Goal: Information Seeking & Learning: Learn about a topic

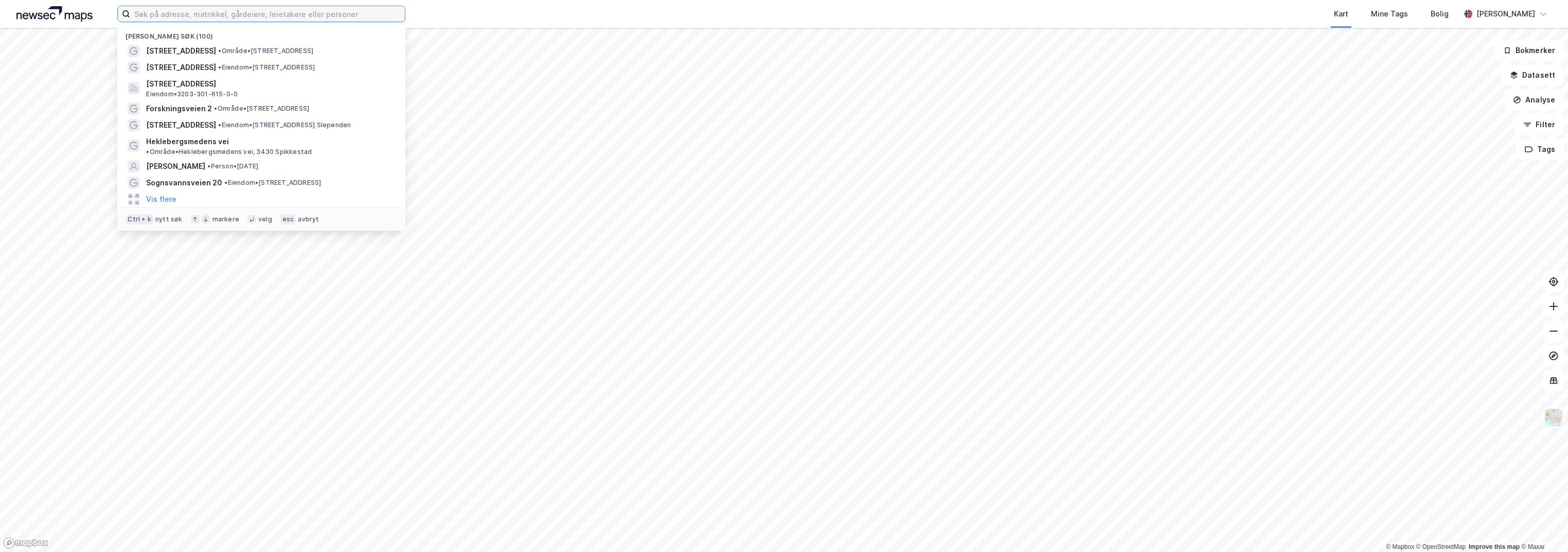
click at [156, 13] on input at bounding box center [267, 14] width 275 height 16
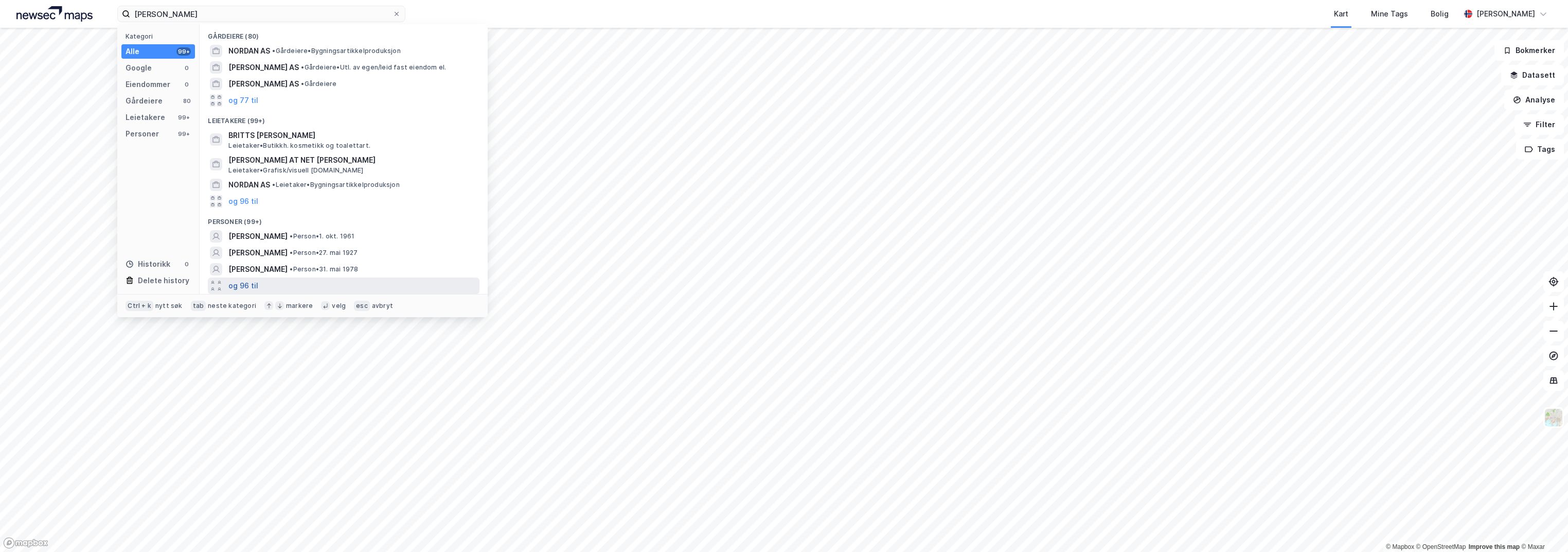
click at [242, 285] on button "og 96 til" at bounding box center [243, 285] width 30 height 12
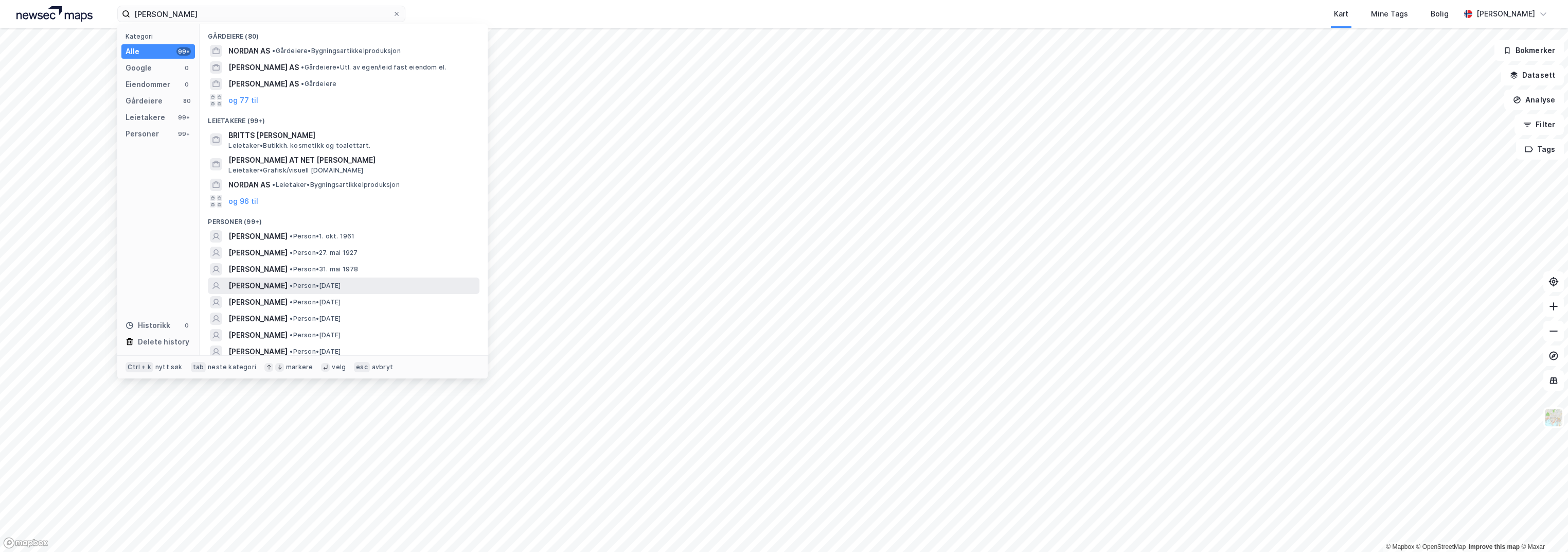
scroll to position [68, 0]
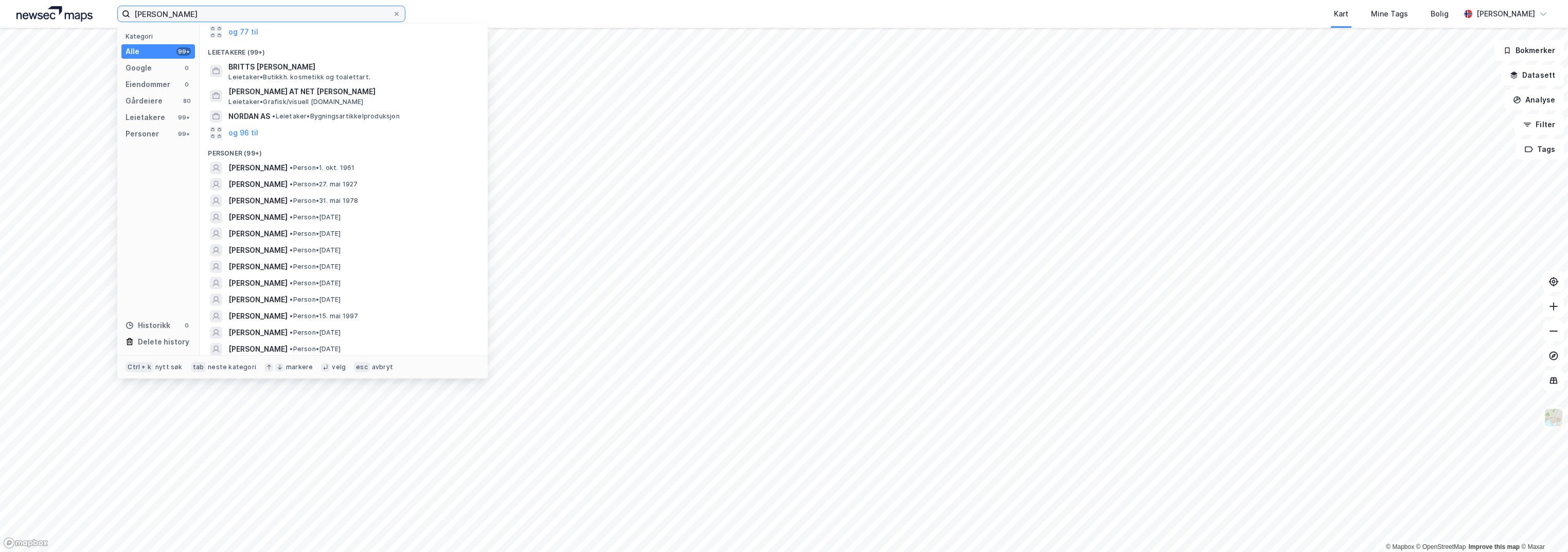
drag, startPoint x: 187, startPoint y: 11, endPoint x: 117, endPoint y: 16, distance: 70.2
click at [117, 16] on label "[PERSON_NAME]" at bounding box center [261, 14] width 288 height 17
paste input "DWG tegninger"
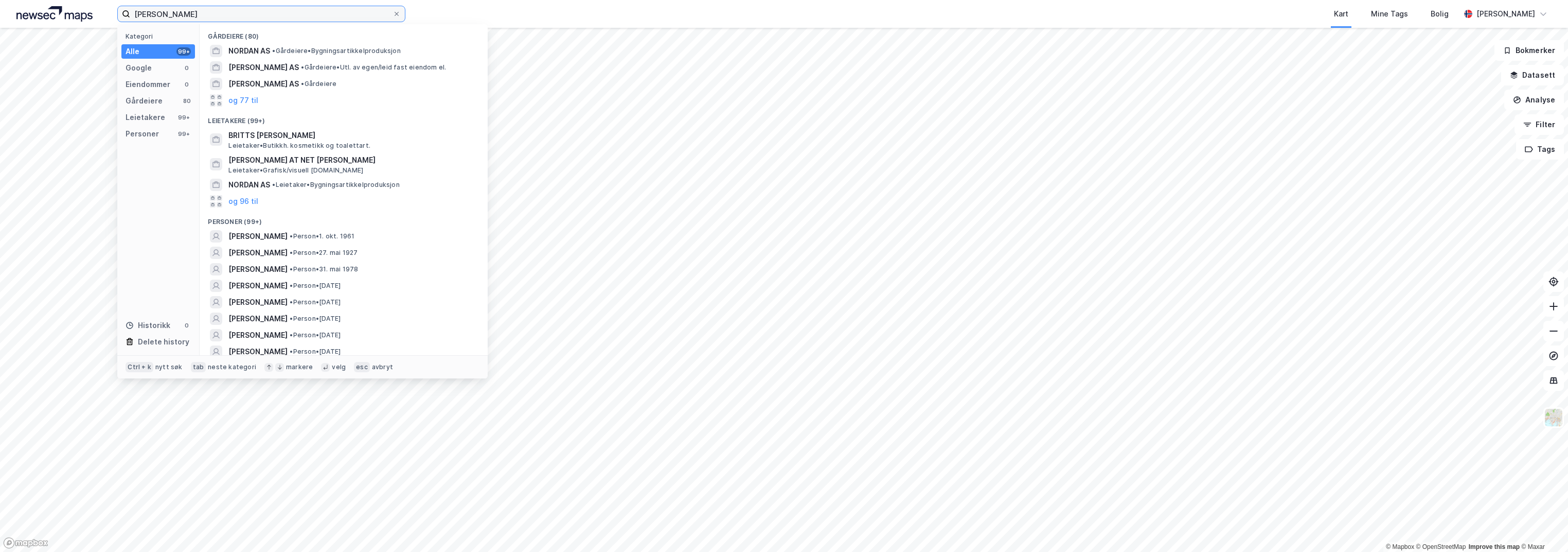
paste input "id Lunden"
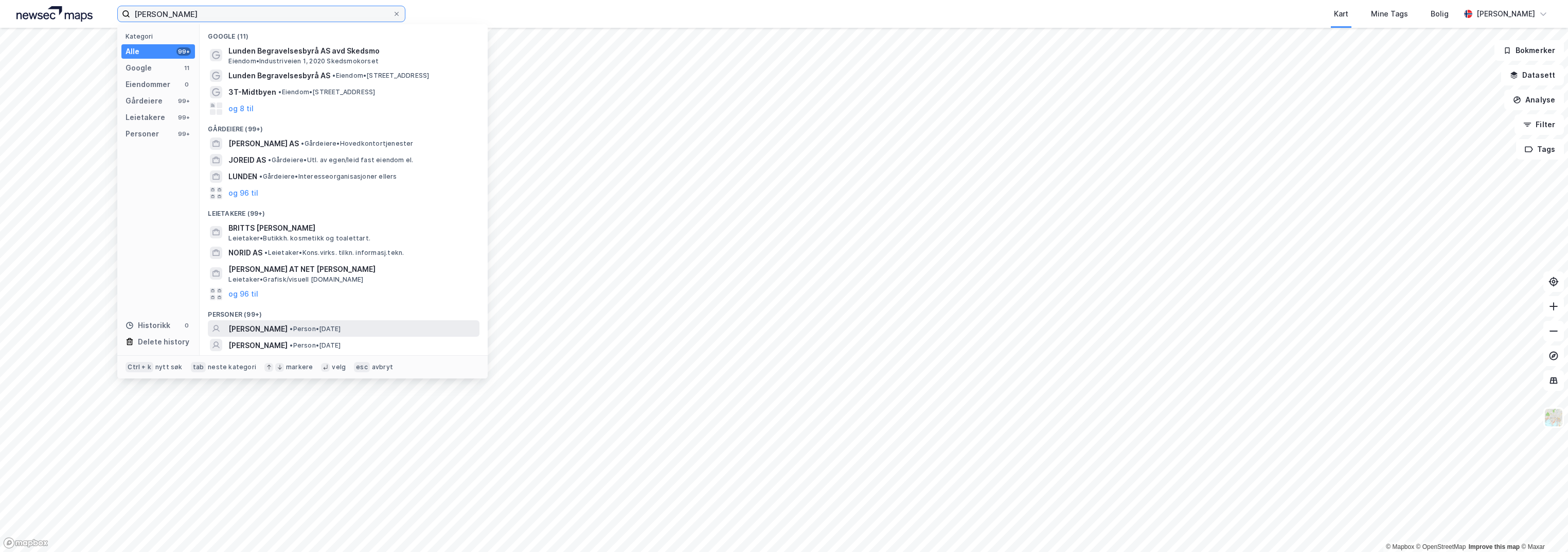
type input "[PERSON_NAME]"
click at [288, 324] on span "[PERSON_NAME]" at bounding box center [258, 328] width 60 height 12
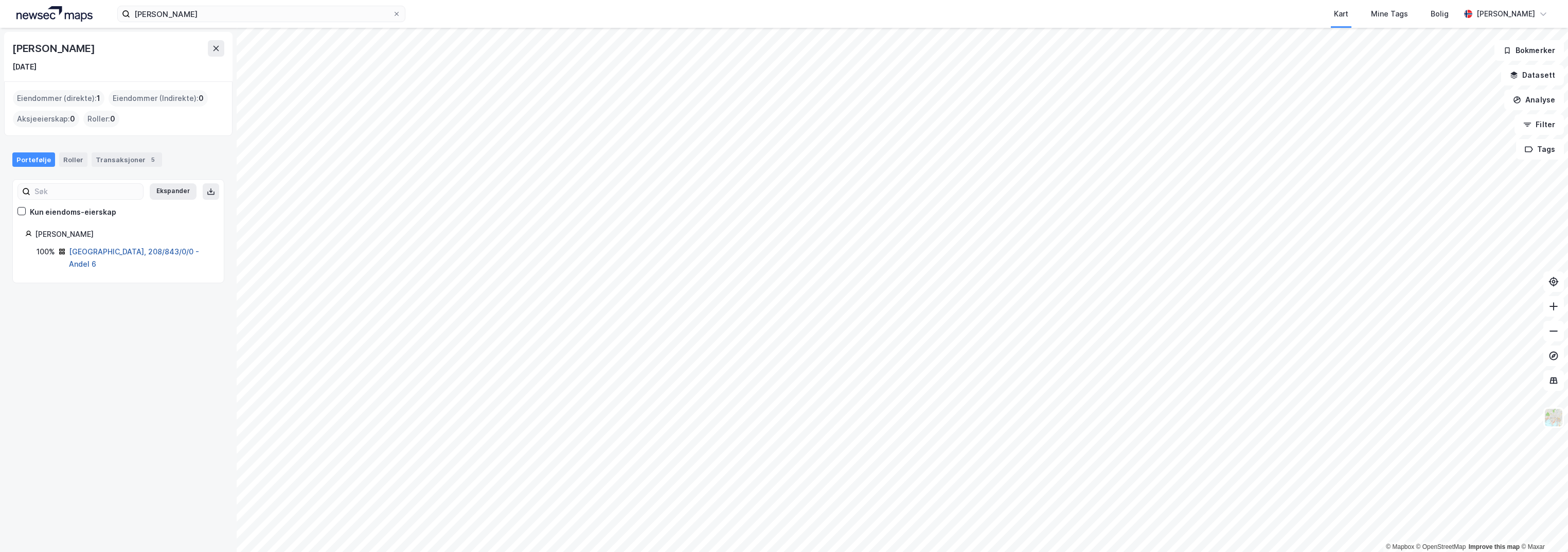
click at [88, 248] on link "[GEOGRAPHIC_DATA], 208/843/0/0 - Andel 6" at bounding box center [134, 257] width 130 height 21
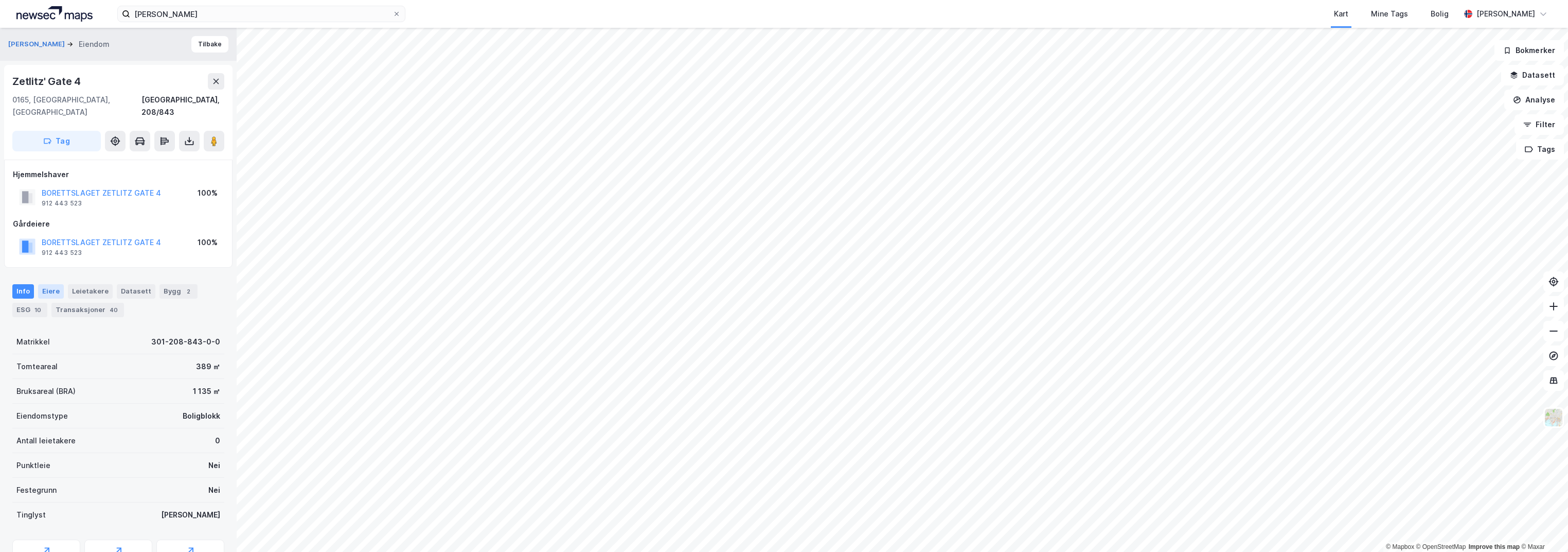
click at [44, 284] on div "Eiere" at bounding box center [51, 291] width 26 height 14
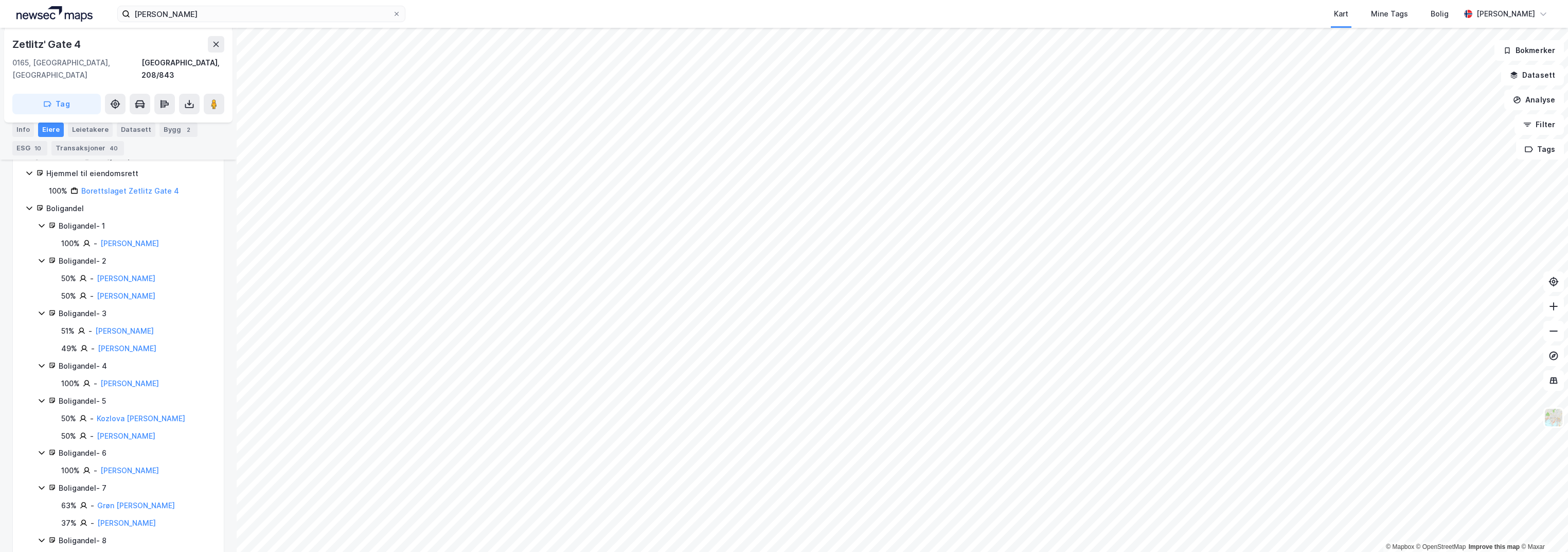
scroll to position [343, 0]
click at [116, 329] on link "[PERSON_NAME]" at bounding box center [130, 333] width 59 height 8
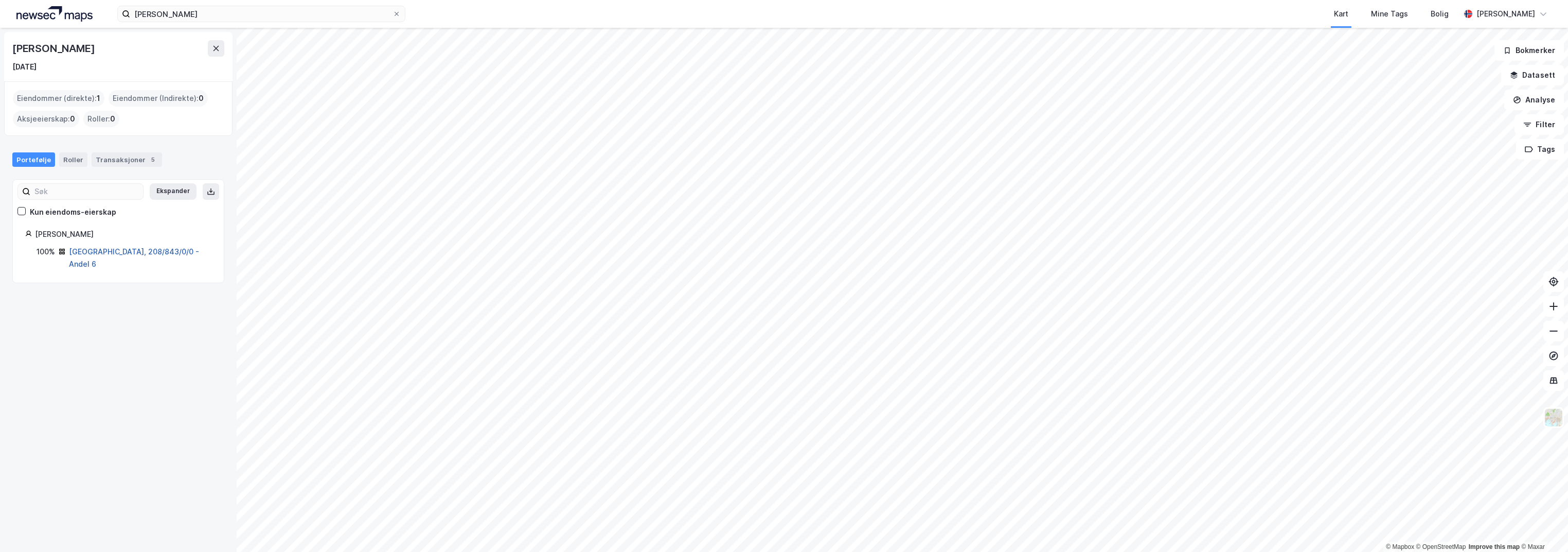
click at [129, 248] on link "[GEOGRAPHIC_DATA], 208/843/0/0 - Andel 6" at bounding box center [134, 257] width 130 height 21
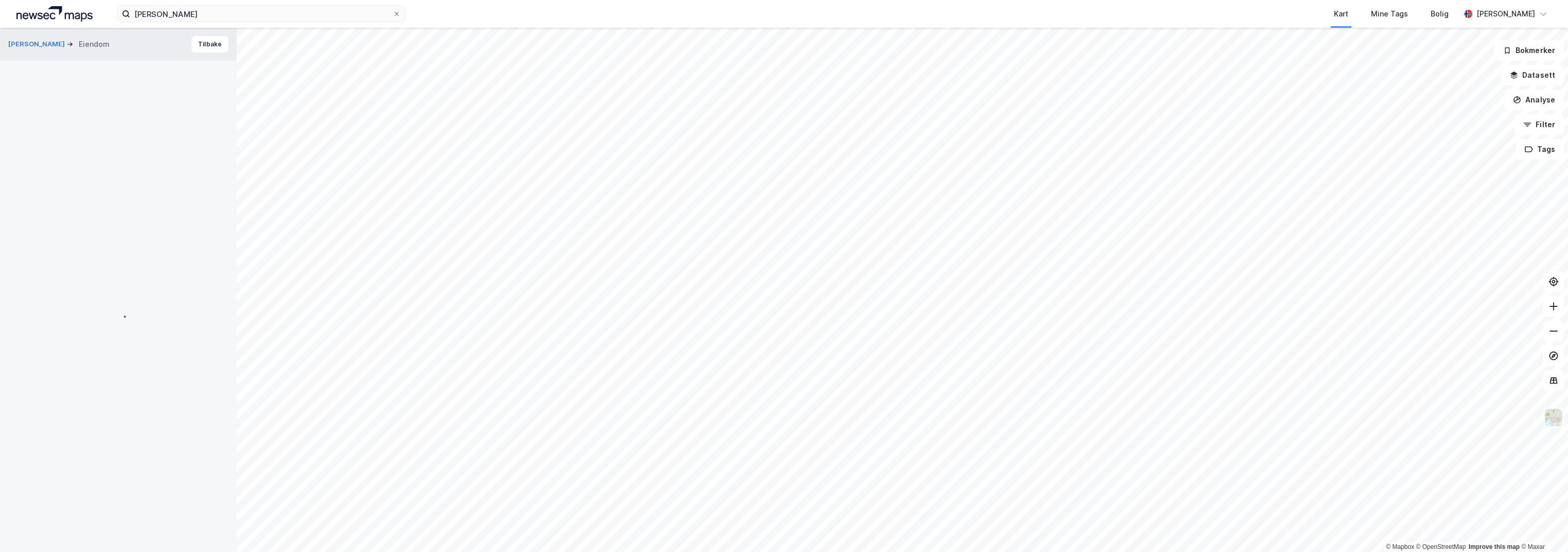
scroll to position [41, 0]
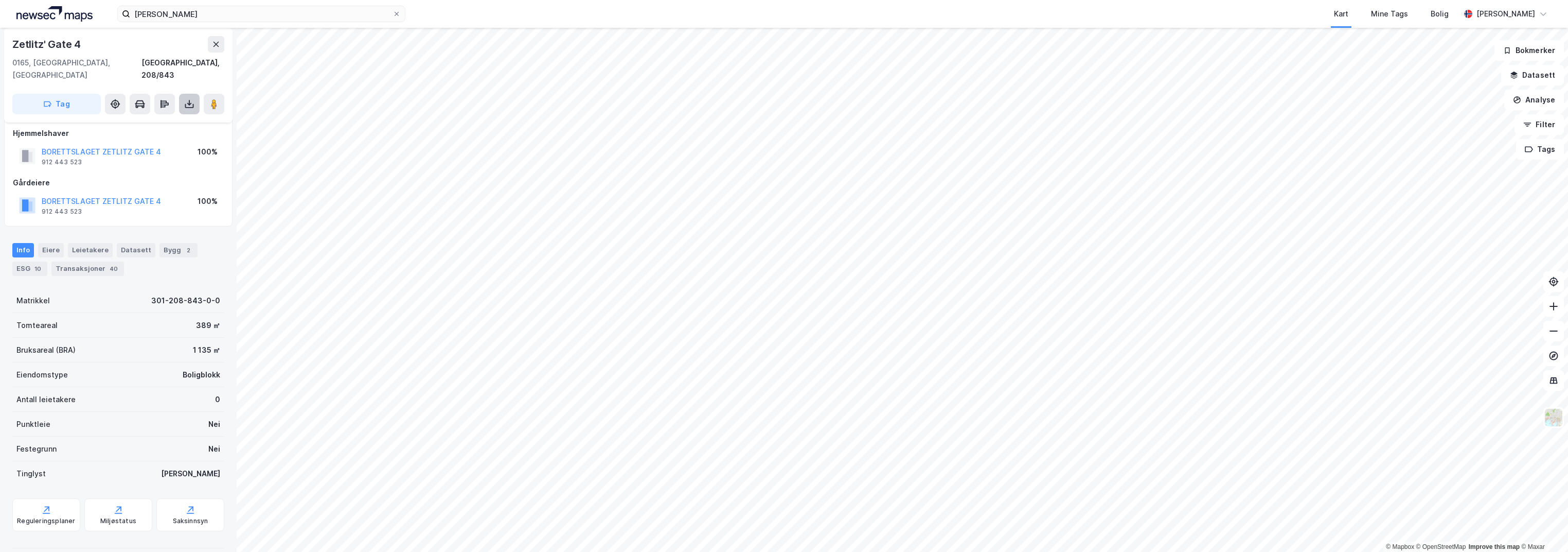
click at [189, 99] on icon at bounding box center [189, 104] width 10 height 10
click at [124, 120] on div "Last ned grunnbok" at bounding box center [139, 124] width 60 height 8
click at [67, 262] on div "Transaksjoner 40" at bounding box center [88, 269] width 73 height 14
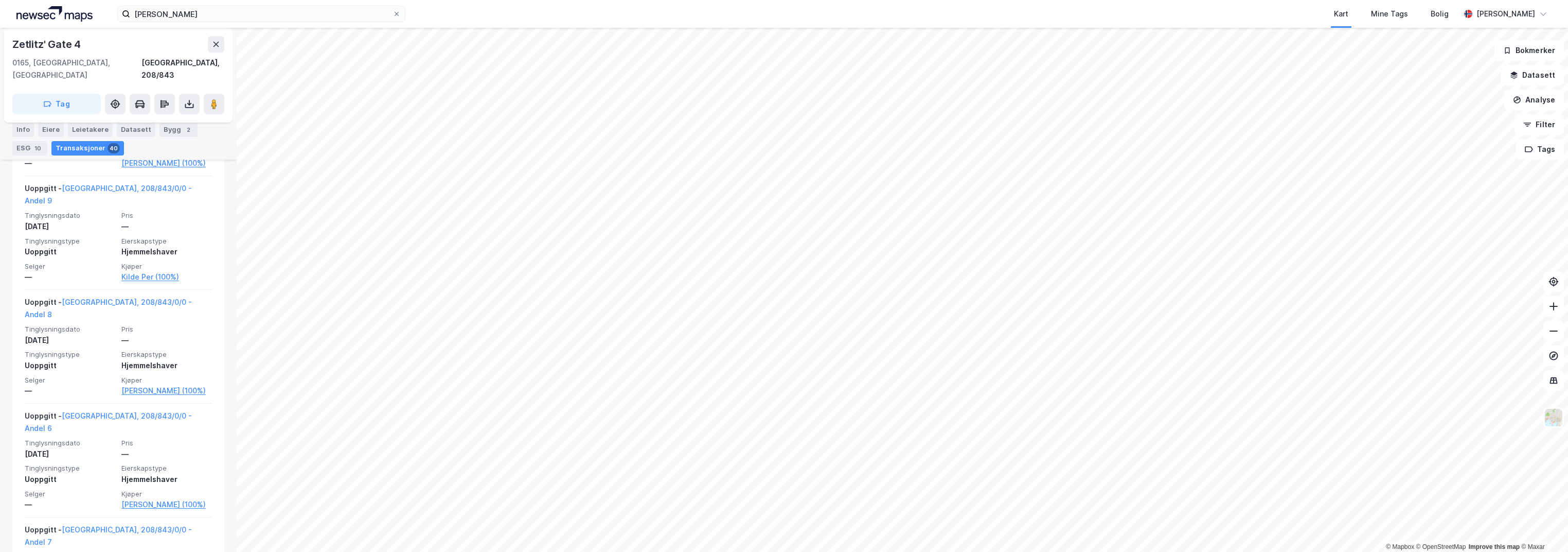
scroll to position [4188, 0]
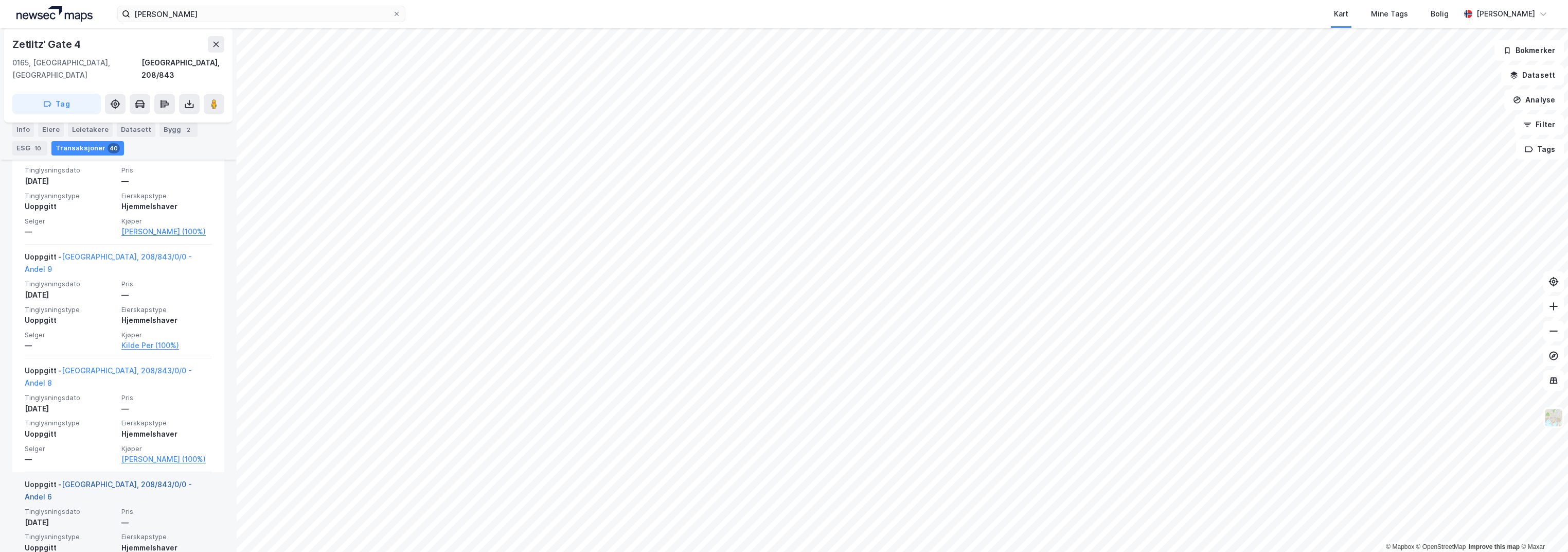
click at [107, 480] on link "[GEOGRAPHIC_DATA], 208/843/0/0 - Andel 6" at bounding box center [108, 490] width 167 height 21
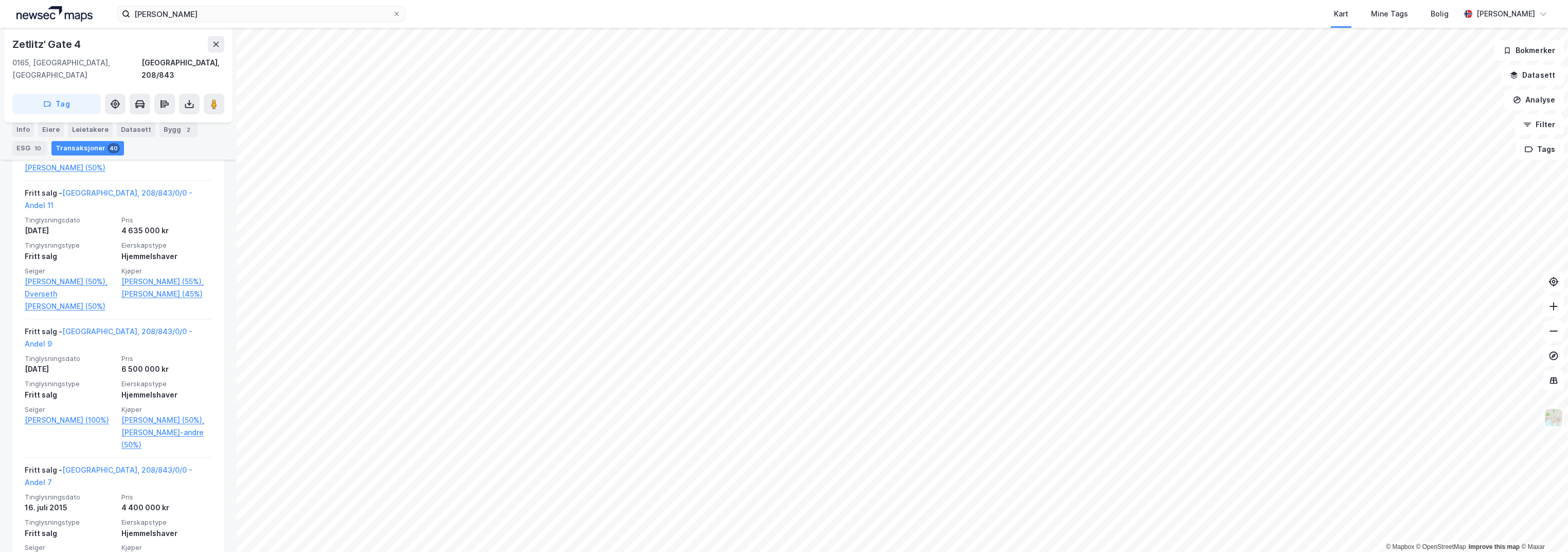
scroll to position [1648, 0]
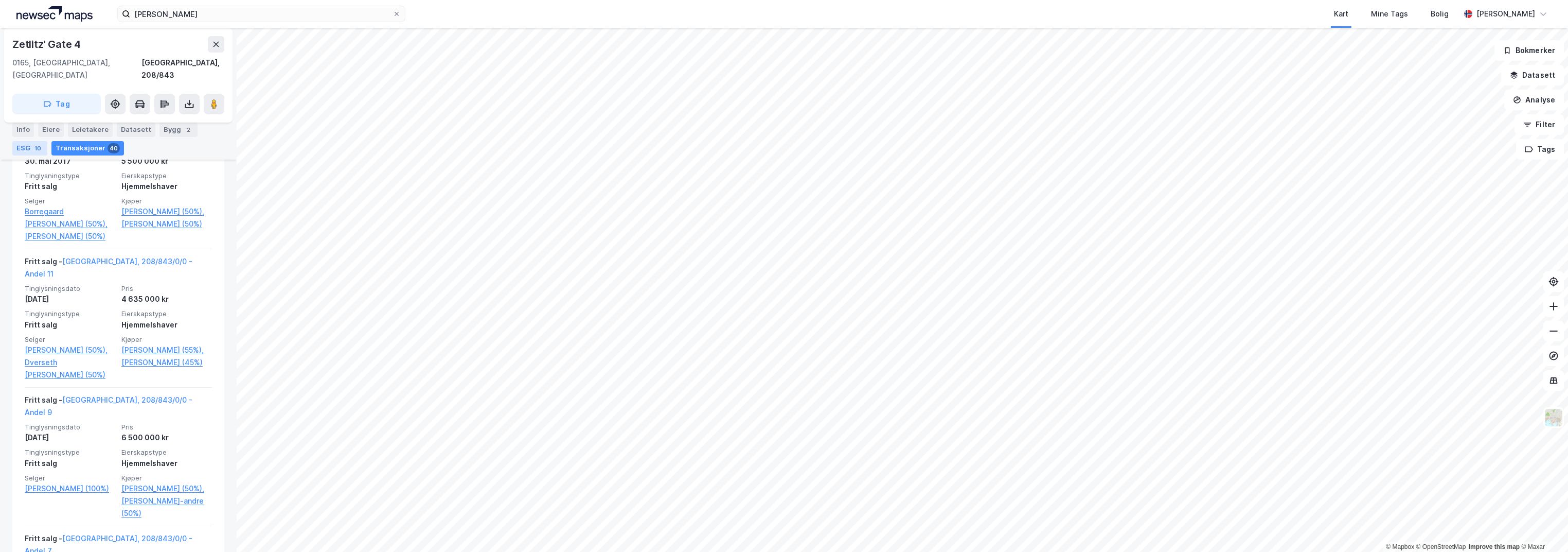
click at [21, 149] on div "ESG 10" at bounding box center [30, 147] width 35 height 14
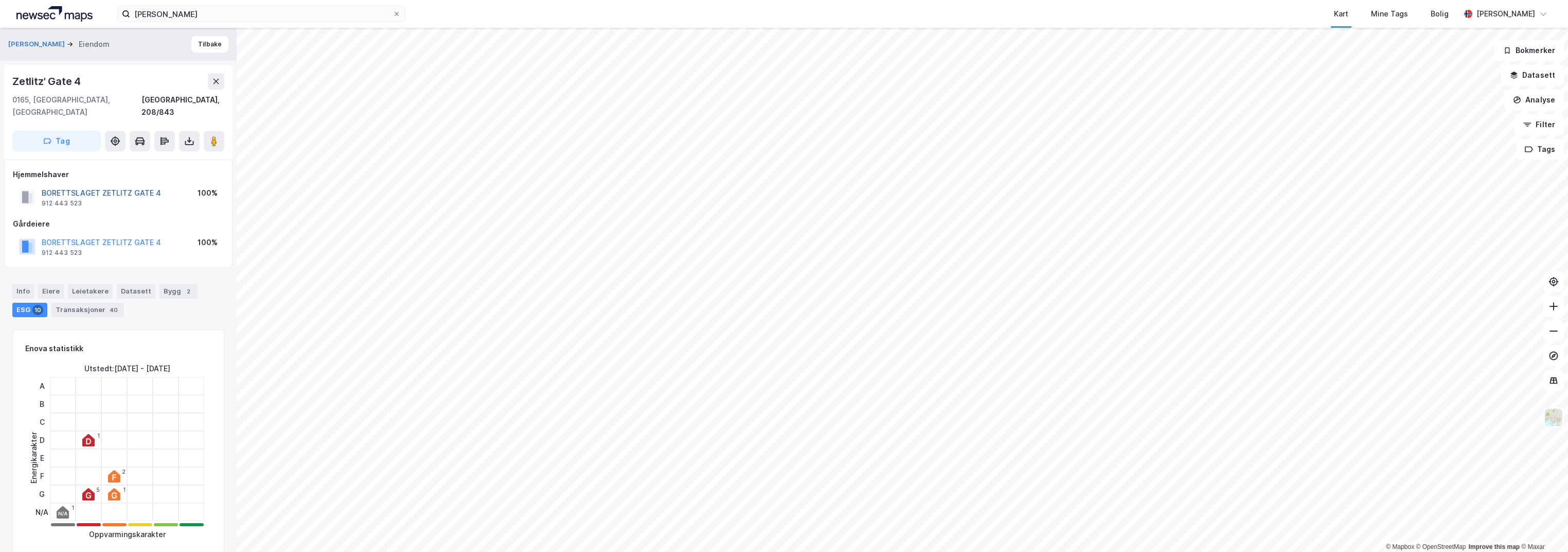
click at [0, 0] on button "BORETTSLAGET ZETLITZ GATE 4" at bounding box center [0, 0] width 0 height 0
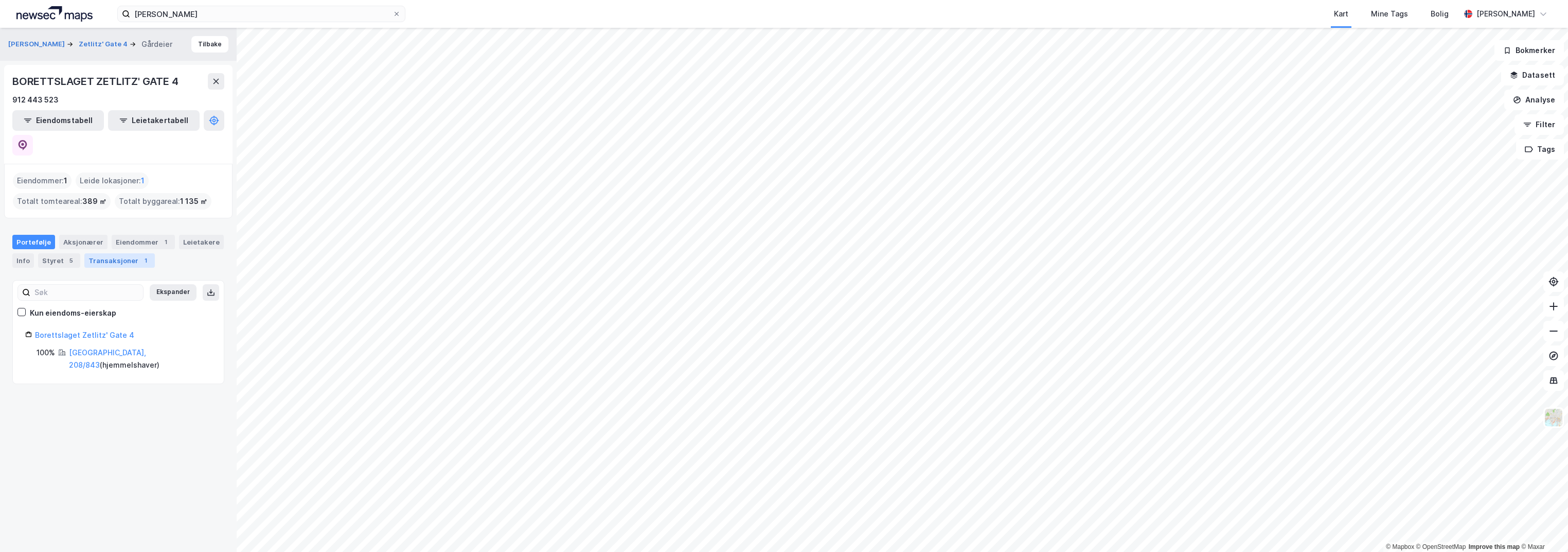
click at [121, 254] on div "Transaksjoner 1" at bounding box center [120, 260] width 71 height 14
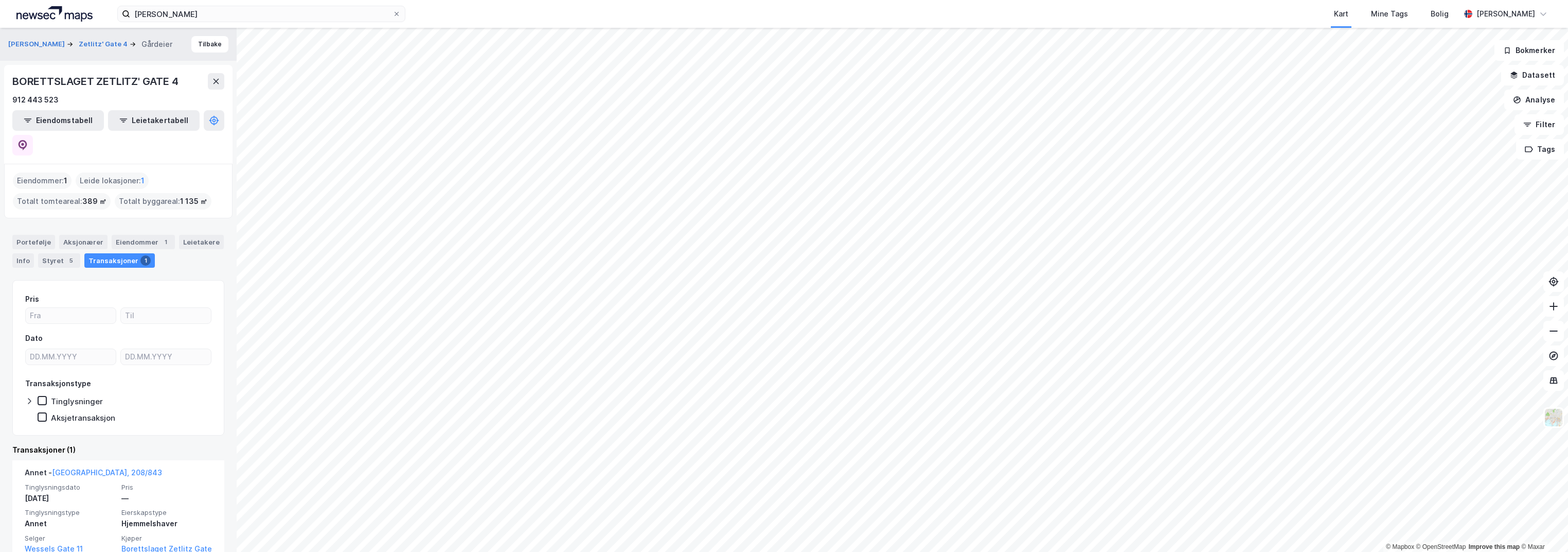
scroll to position [9, 0]
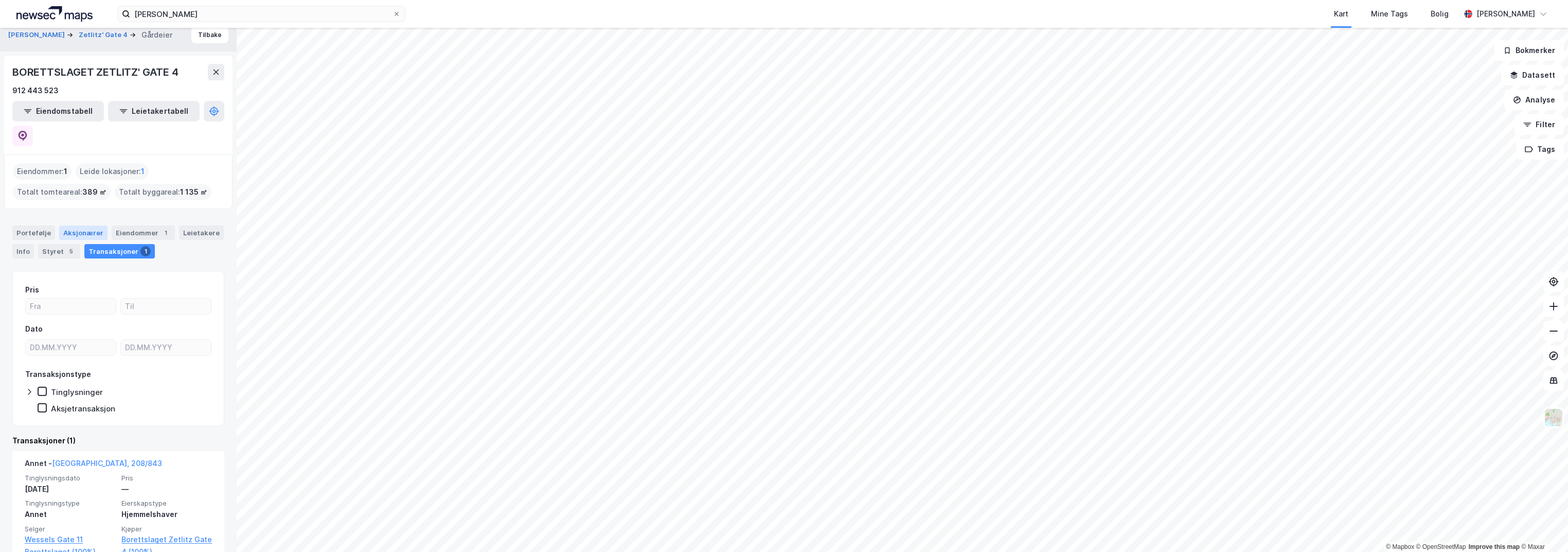
click at [76, 226] on div "Aksjonærer" at bounding box center [84, 232] width 48 height 14
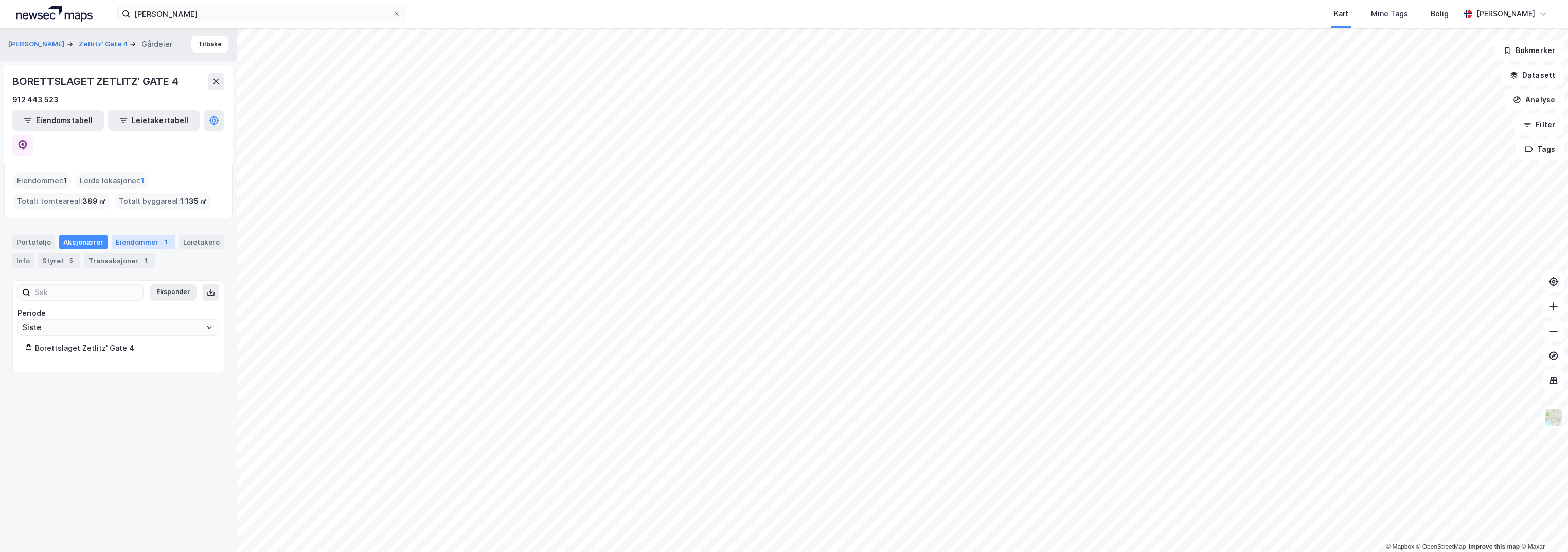
click at [126, 235] on div "Eiendommer 1" at bounding box center [143, 242] width 63 height 14
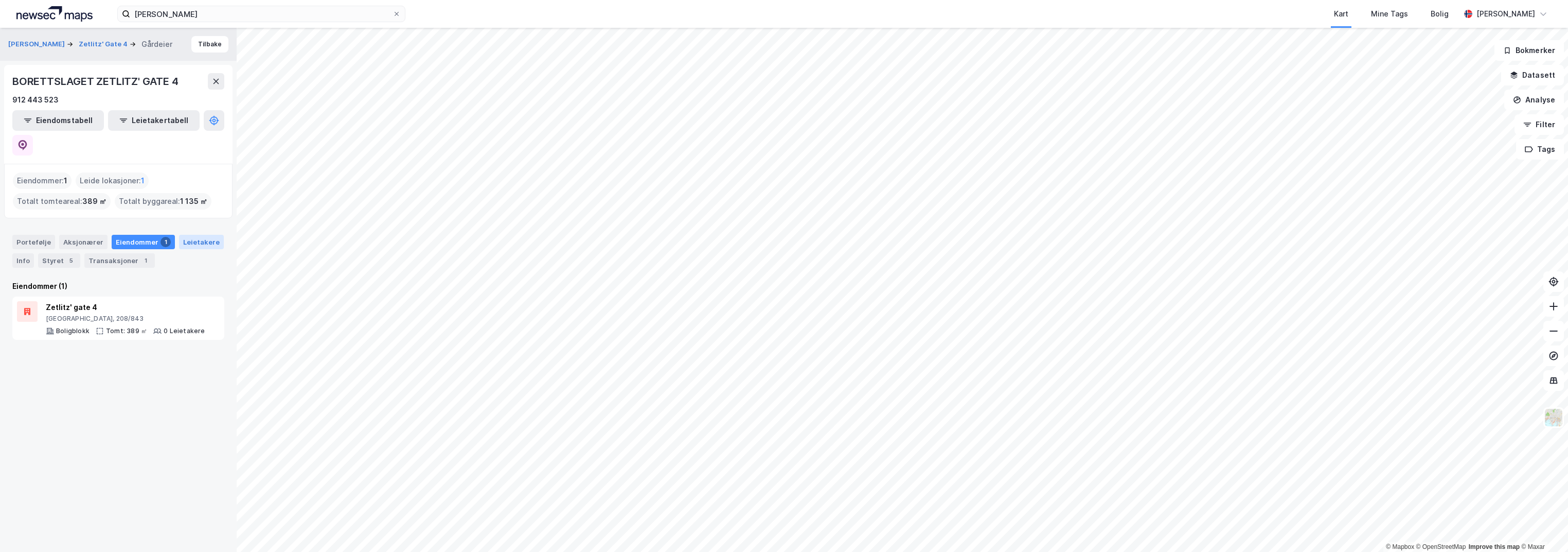
click at [194, 235] on div "Leietakere" at bounding box center [201, 242] width 45 height 14
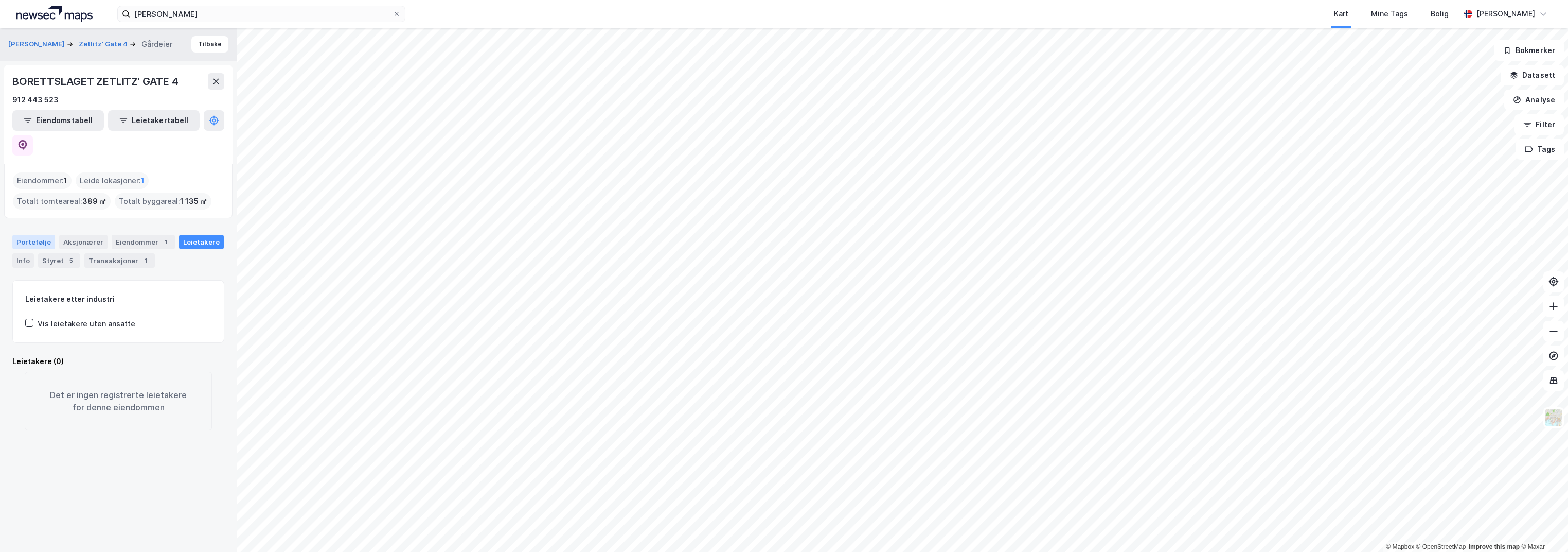
click at [32, 235] on div "Portefølje" at bounding box center [34, 242] width 43 height 14
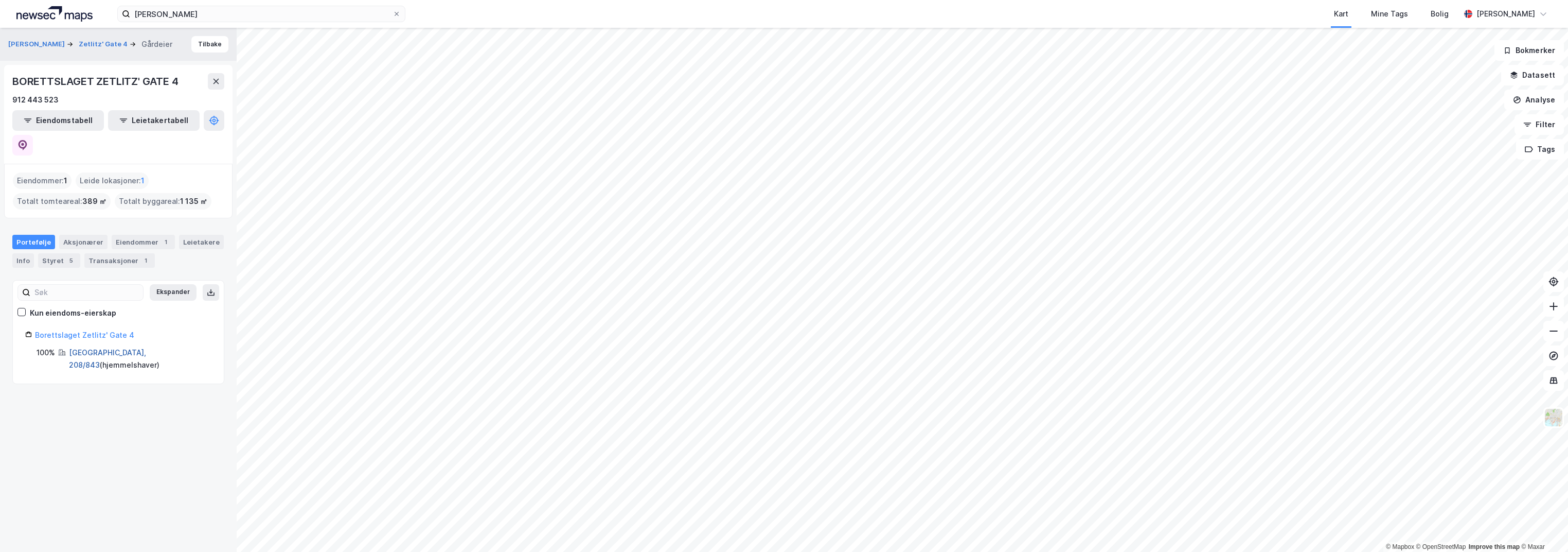
click at [95, 348] on link "[GEOGRAPHIC_DATA], 208/843" at bounding box center [107, 358] width 77 height 21
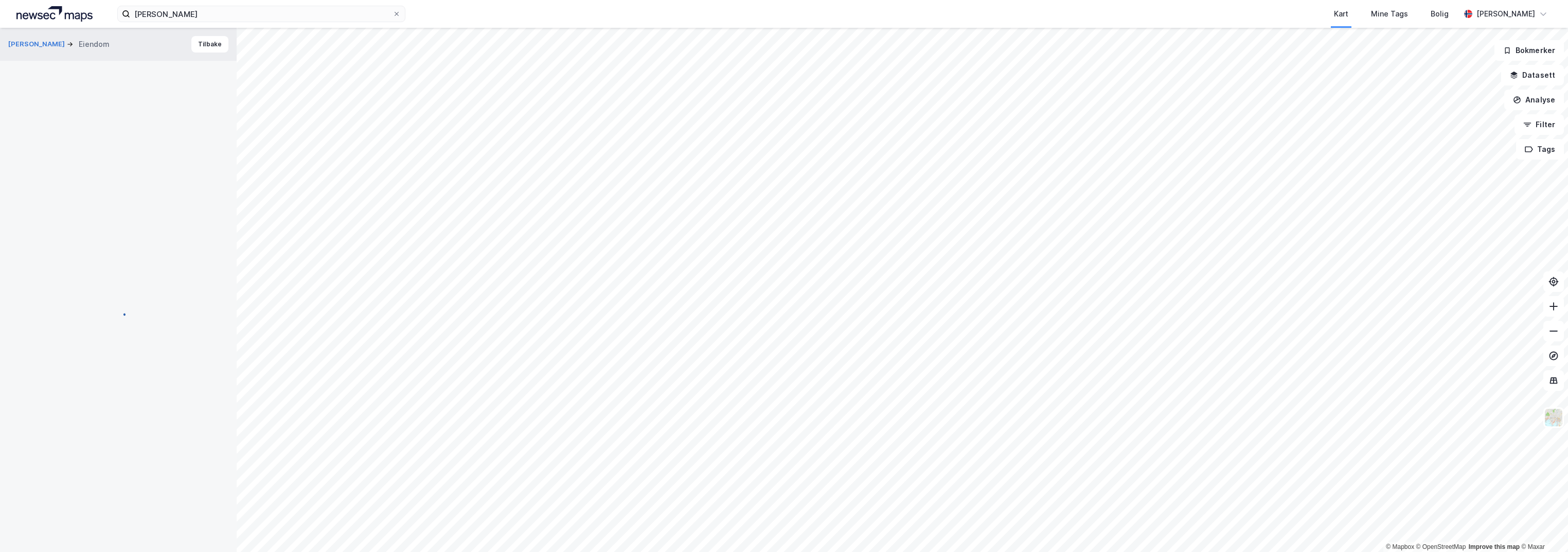
scroll to position [41, 0]
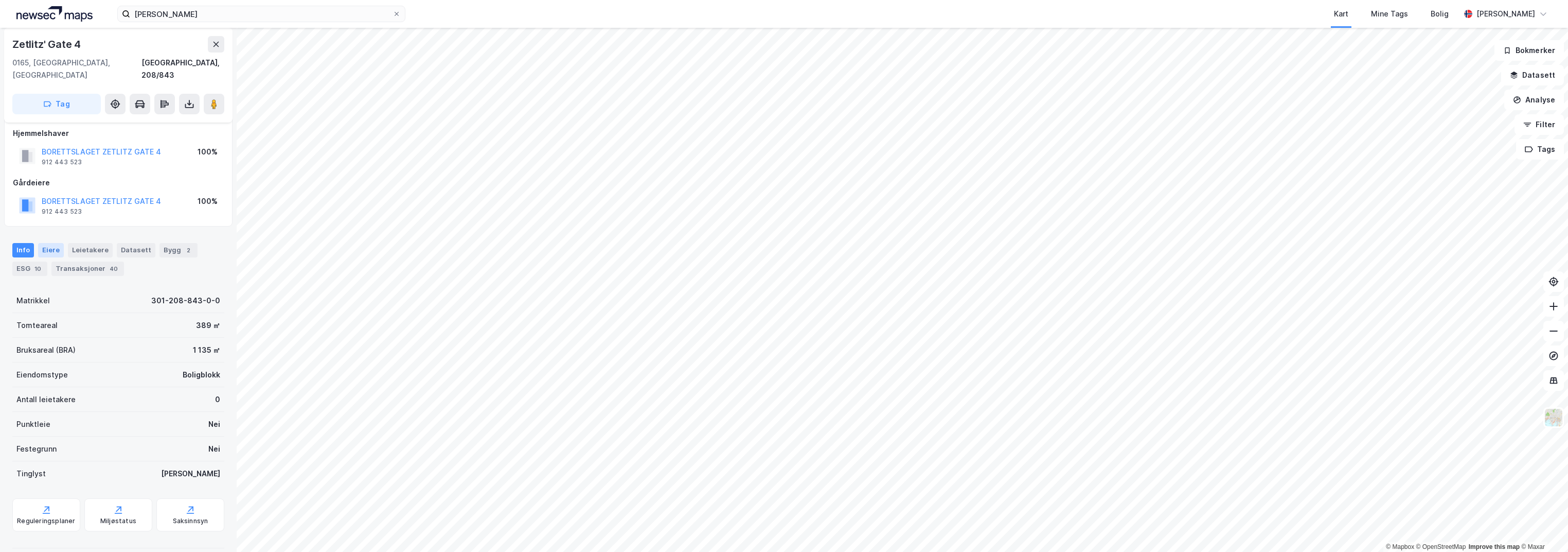
click at [46, 243] on div "Eiere" at bounding box center [51, 250] width 26 height 14
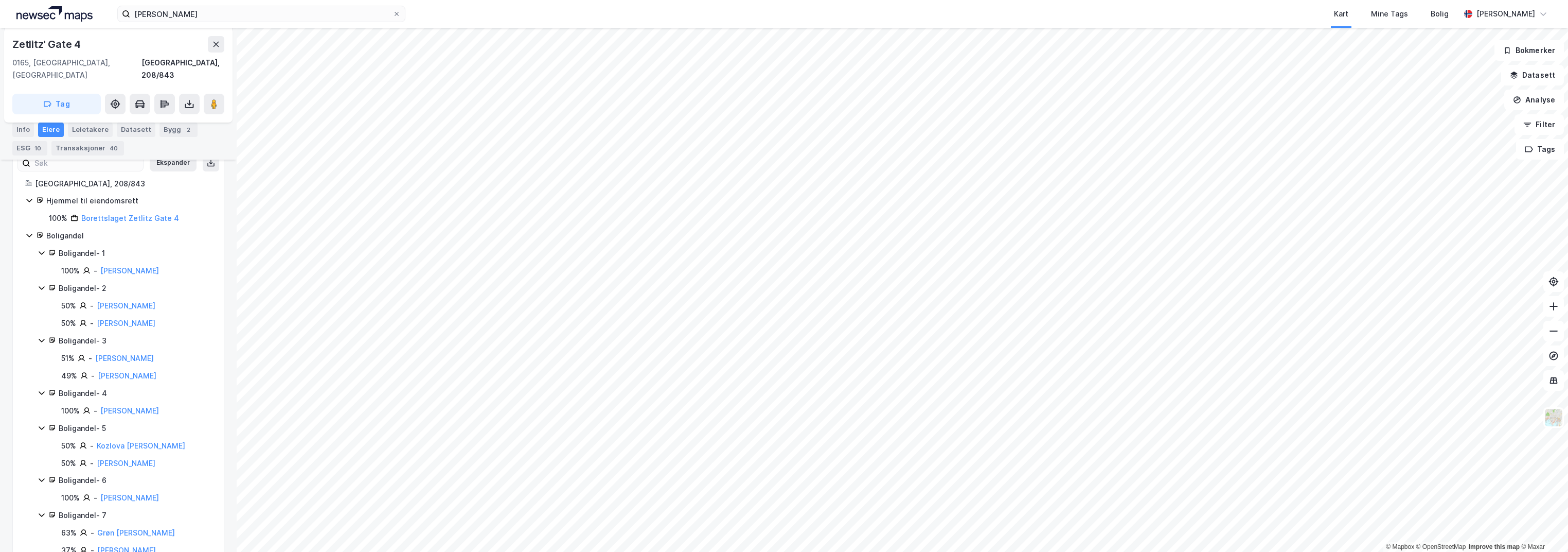
scroll to position [343, 0]
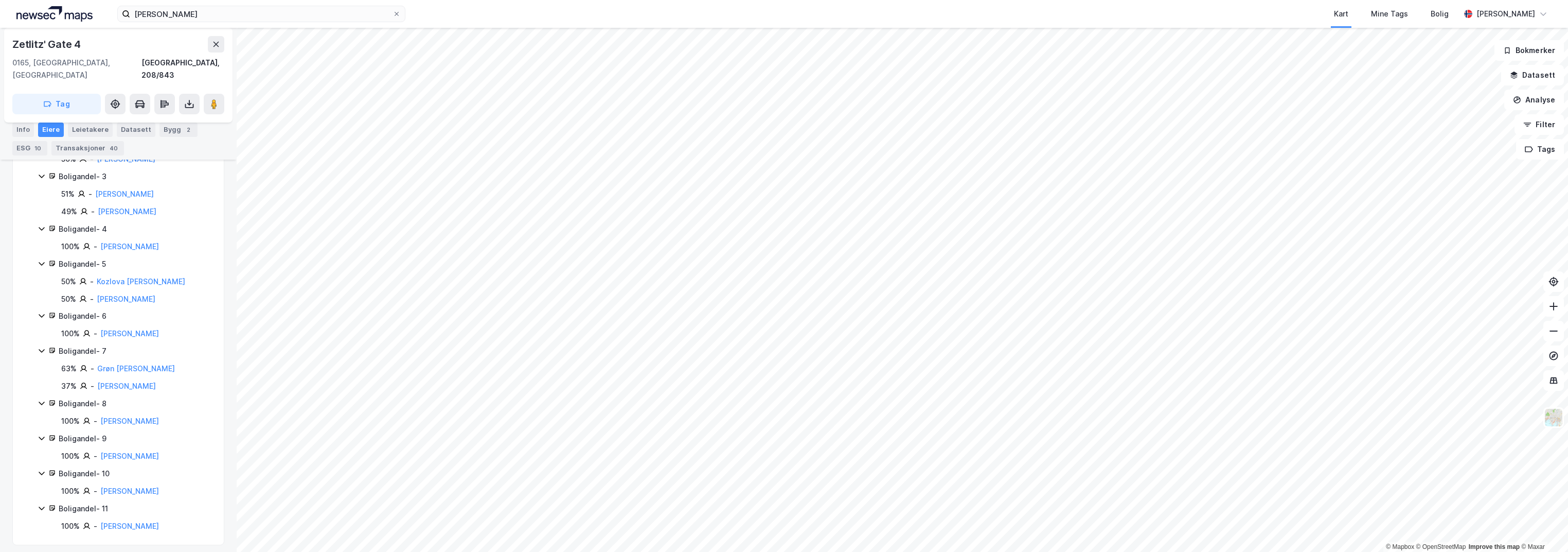
click at [70, 310] on div "Boligandel - 6" at bounding box center [135, 315] width 153 height 12
click at [62, 327] on div "Boligandel - 6" at bounding box center [135, 333] width 153 height 12
click at [123, 329] on link "[PERSON_NAME]" at bounding box center [130, 333] width 59 height 8
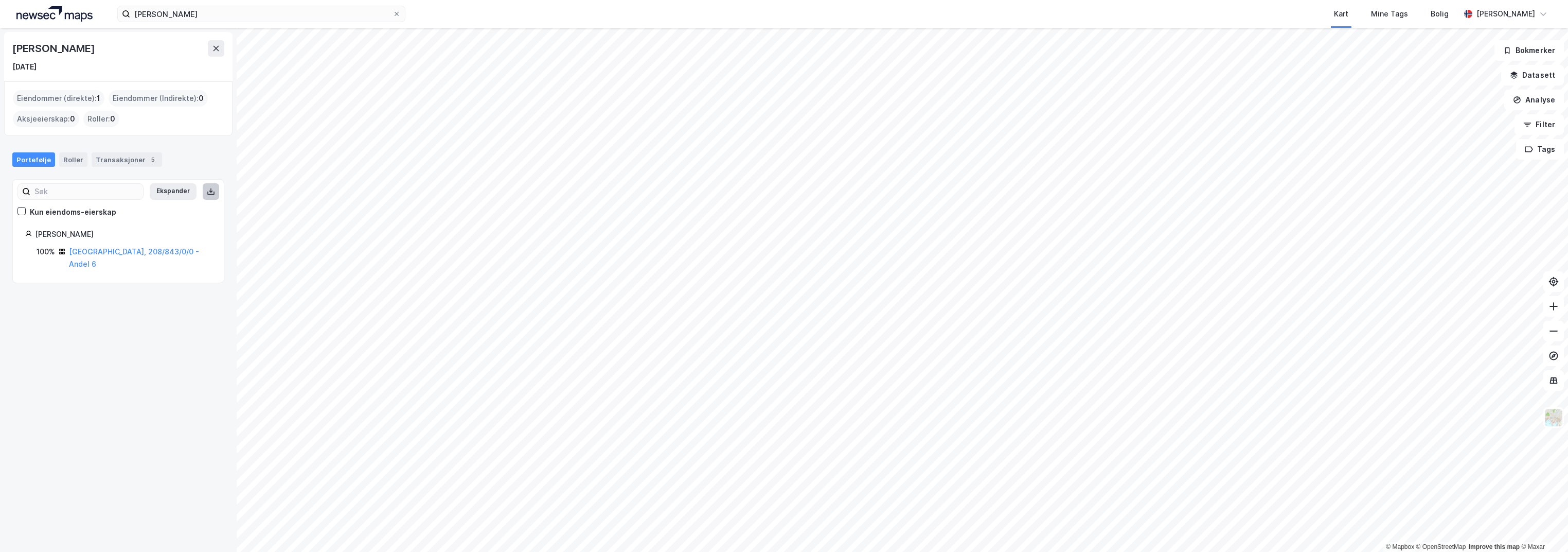
click at [207, 188] on icon at bounding box center [211, 191] width 8 height 8
click at [167, 191] on button "Ekspander" at bounding box center [173, 192] width 47 height 17
click at [109, 251] on link "[GEOGRAPHIC_DATA], 208/843/0/0 - Andel 6" at bounding box center [134, 257] width 130 height 21
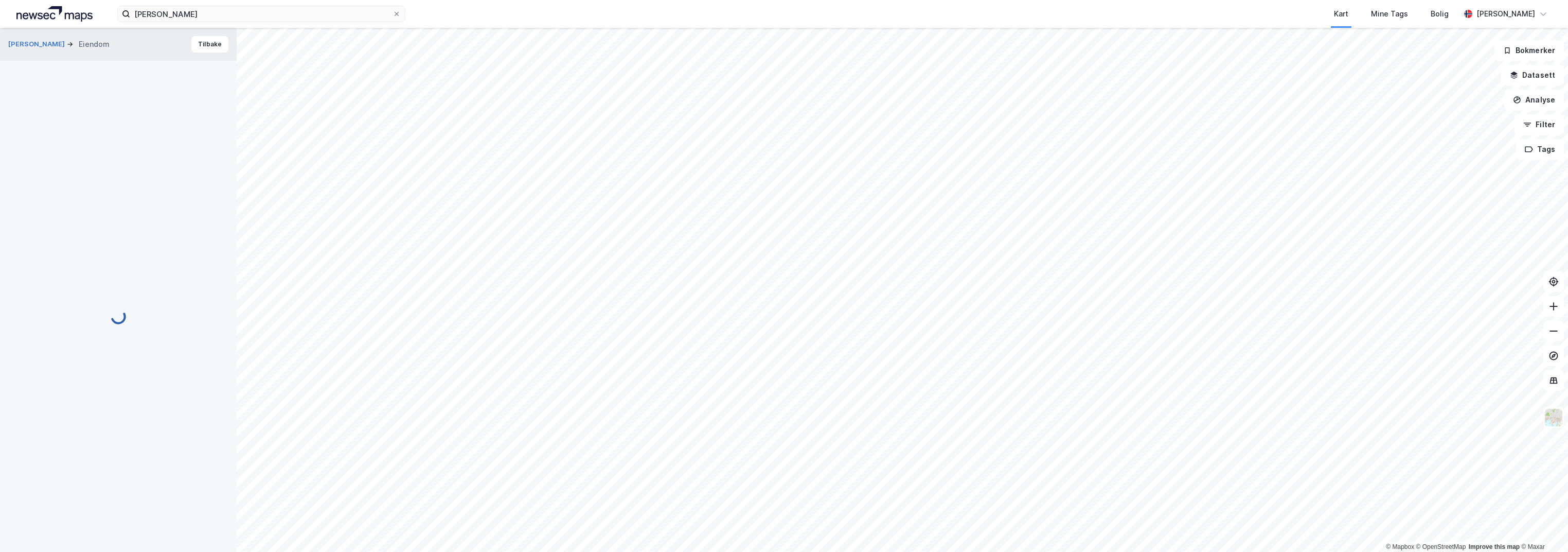
scroll to position [41, 0]
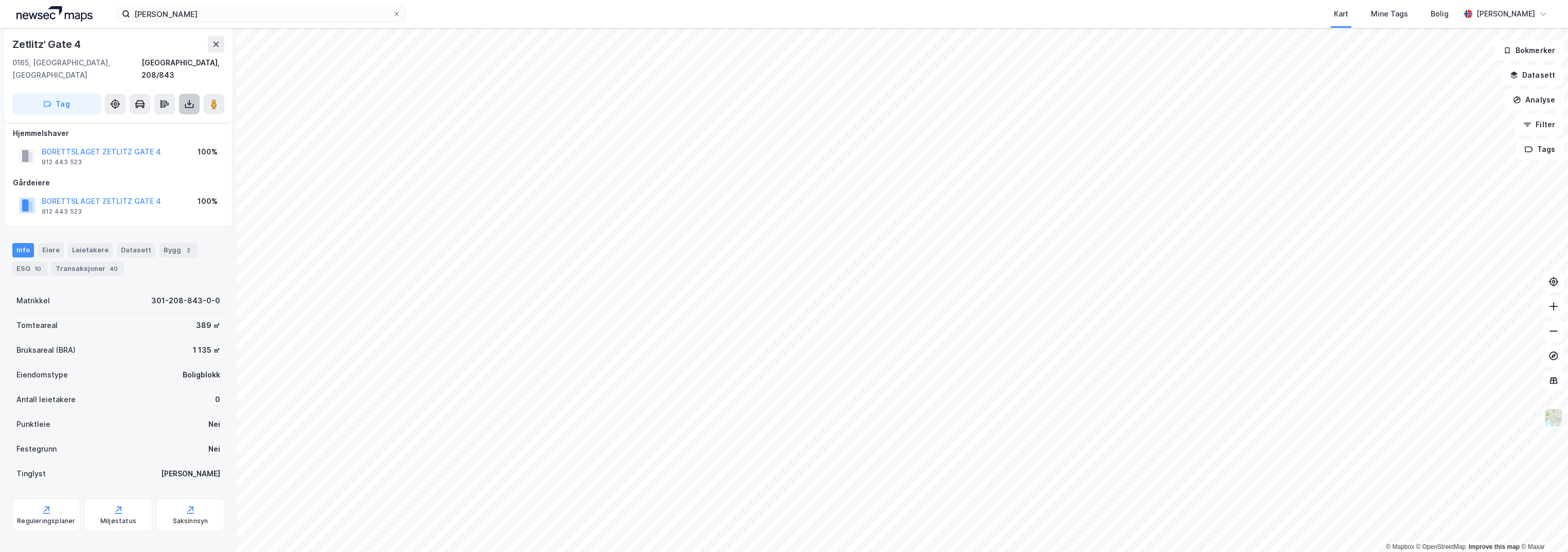
click at [190, 99] on icon at bounding box center [189, 104] width 10 height 10
click at [152, 132] on div "Last ned matrikkelrapport" at bounding box center [145, 141] width 110 height 17
click at [46, 243] on div "Eiere" at bounding box center [51, 250] width 26 height 14
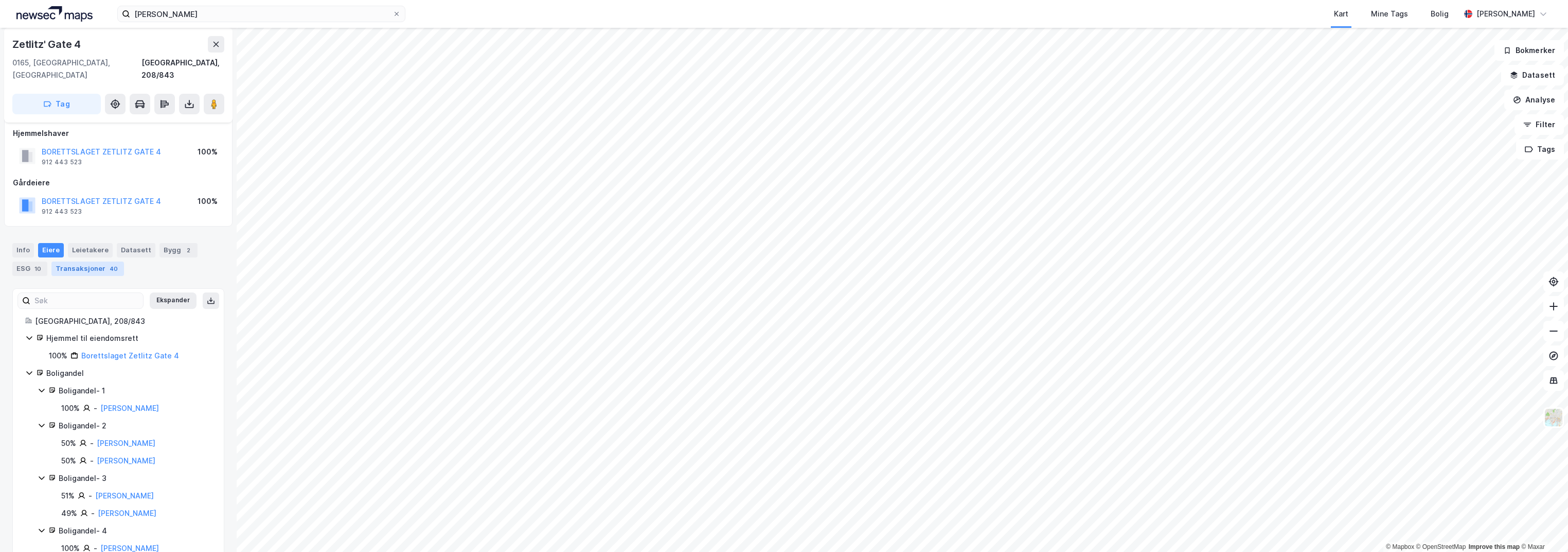
click at [97, 262] on div "Transaksjoner 40" at bounding box center [88, 269] width 73 height 14
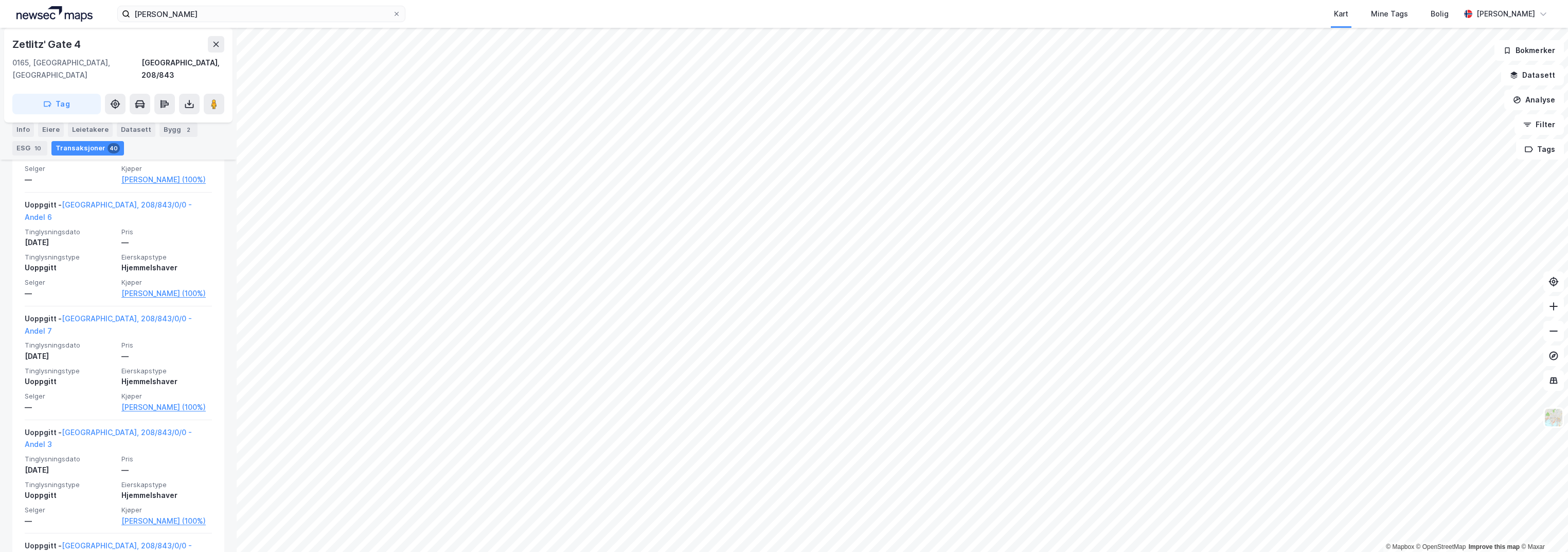
scroll to position [4387, 0]
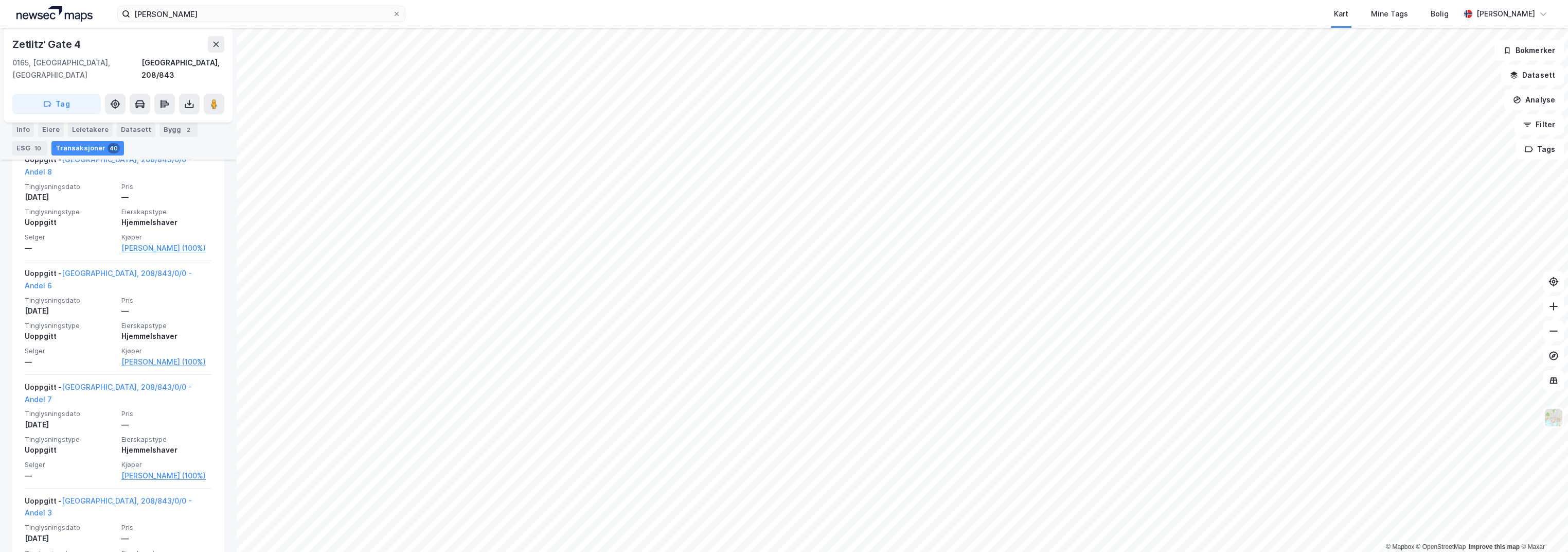
click at [121, 140] on div "Info [PERSON_NAME] Datasett Bygg 2 ESG 10 Transaksjoner 40" at bounding box center [118, 138] width 212 height 33
click at [126, 128] on div "Datasett" at bounding box center [135, 129] width 38 height 14
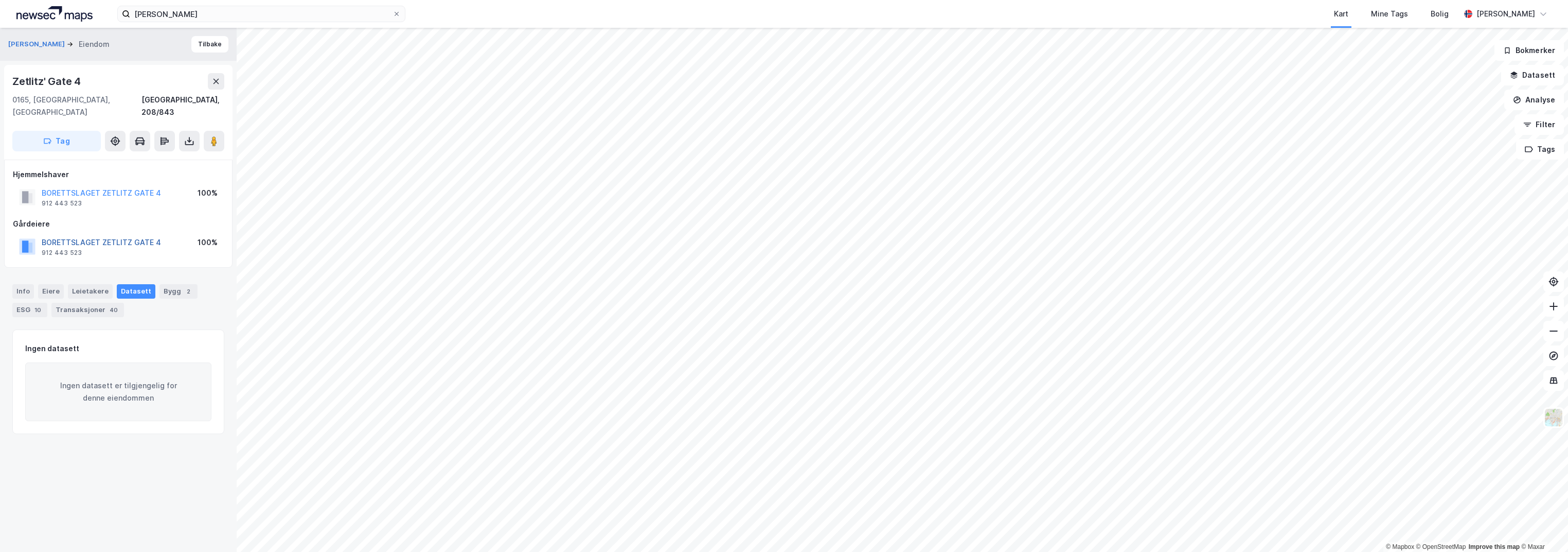
click at [0, 0] on button "BORETTSLAGET ZETLITZ GATE 4" at bounding box center [0, 0] width 0 height 0
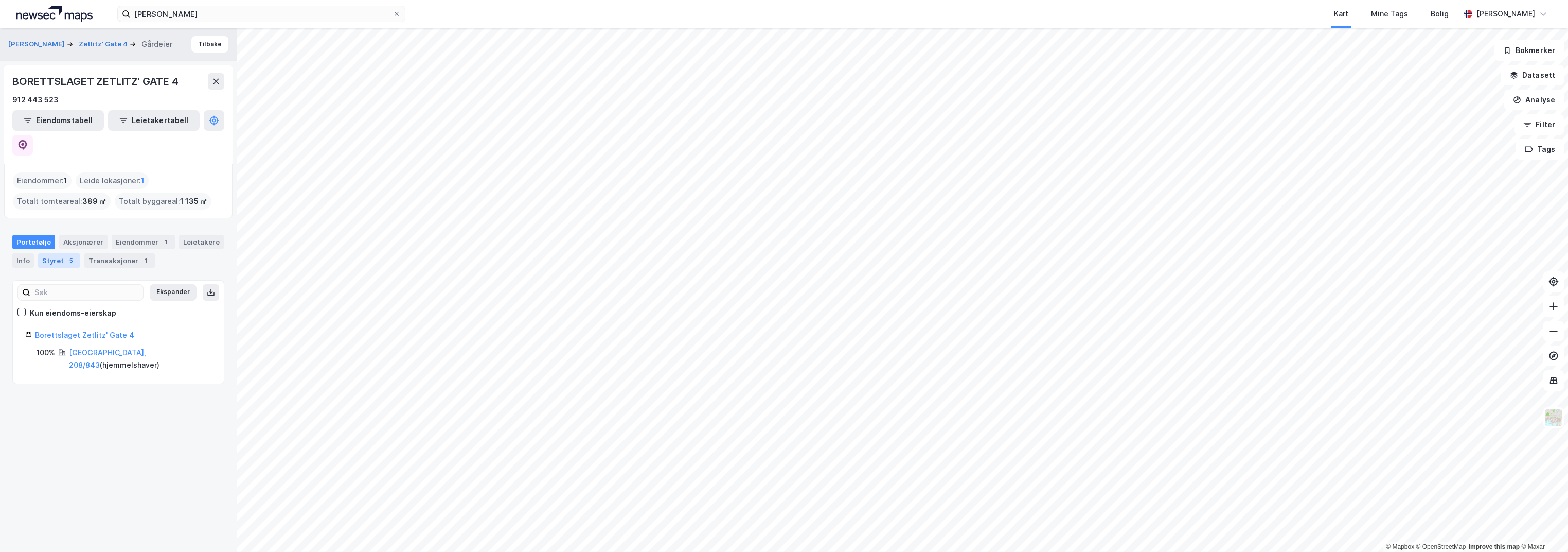
click at [66, 255] on div "5" at bounding box center [71, 260] width 10 height 10
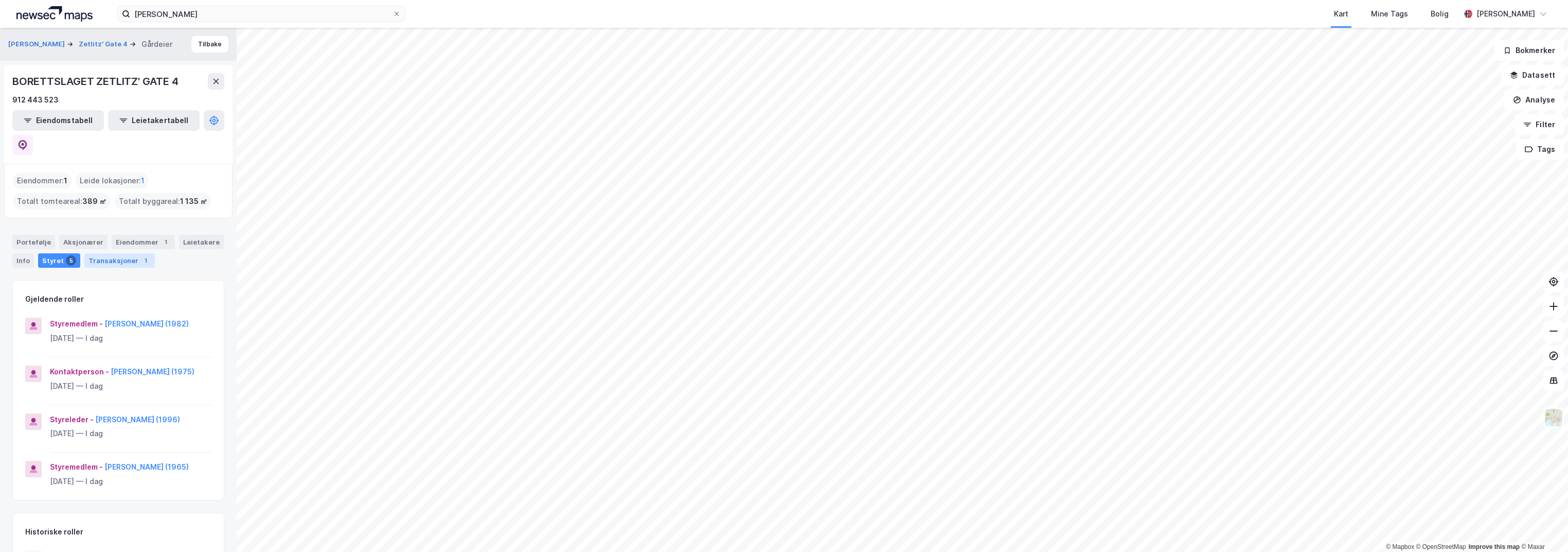
click at [130, 254] on div "Transaksjoner 1" at bounding box center [120, 260] width 71 height 14
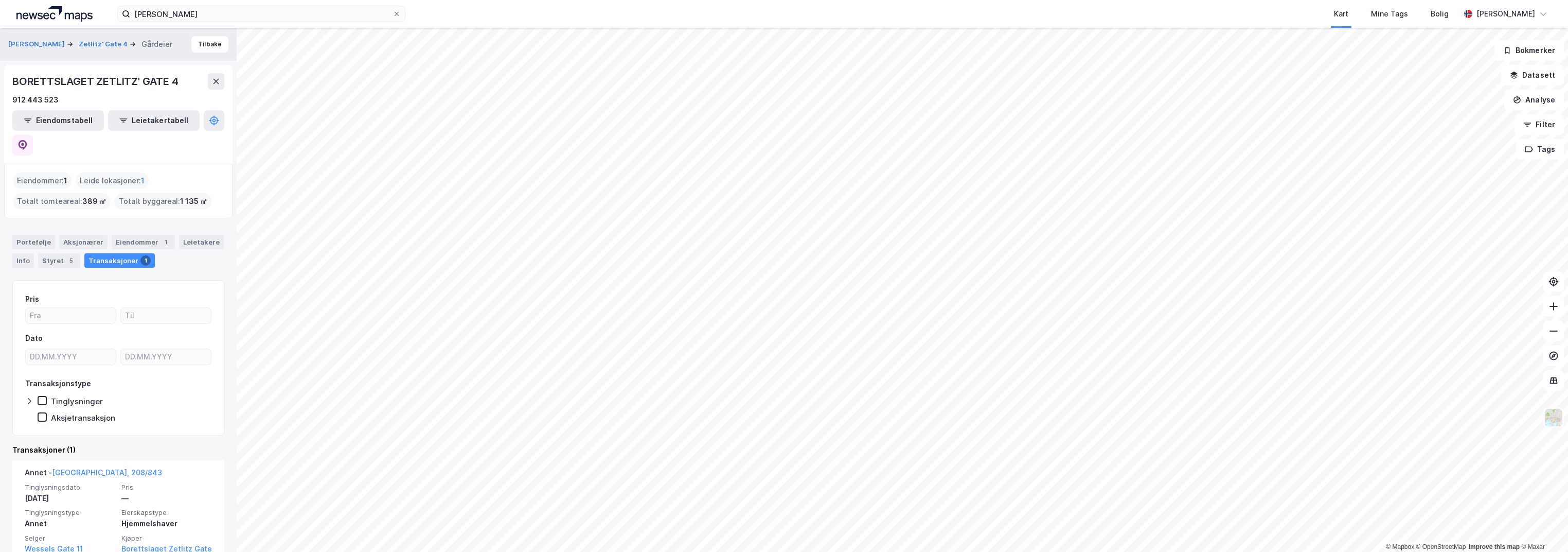
scroll to position [9, 0]
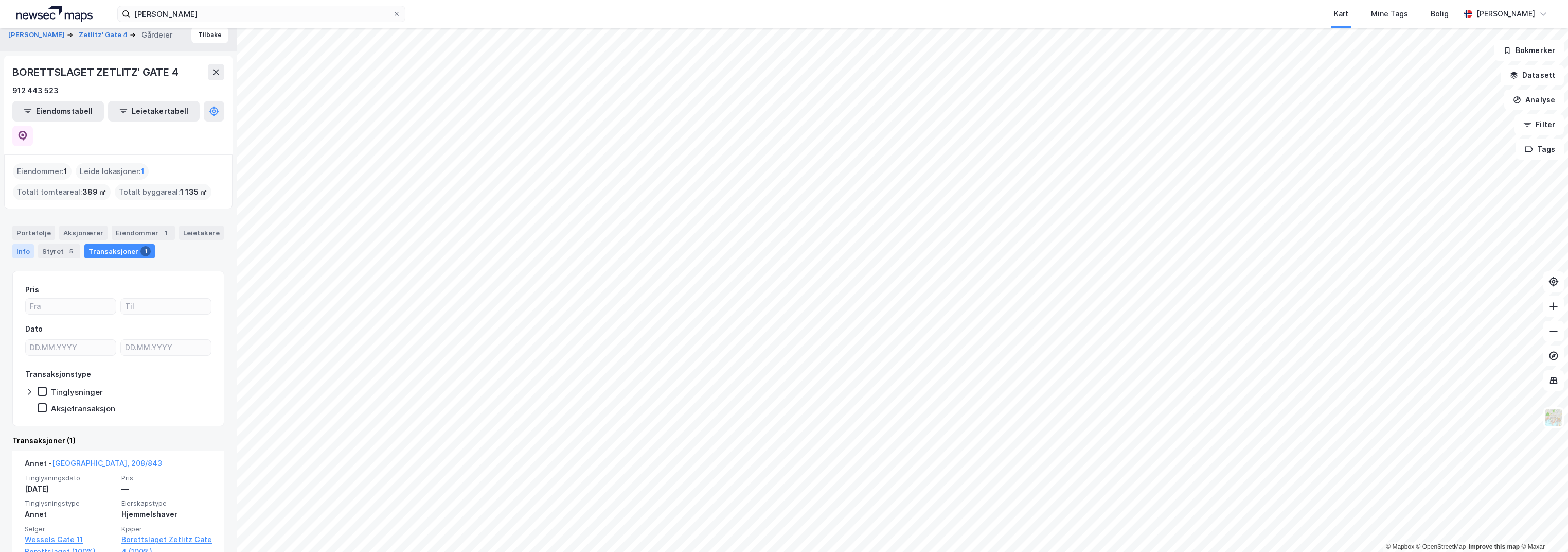
click at [21, 244] on div "Info" at bounding box center [22, 251] width 21 height 14
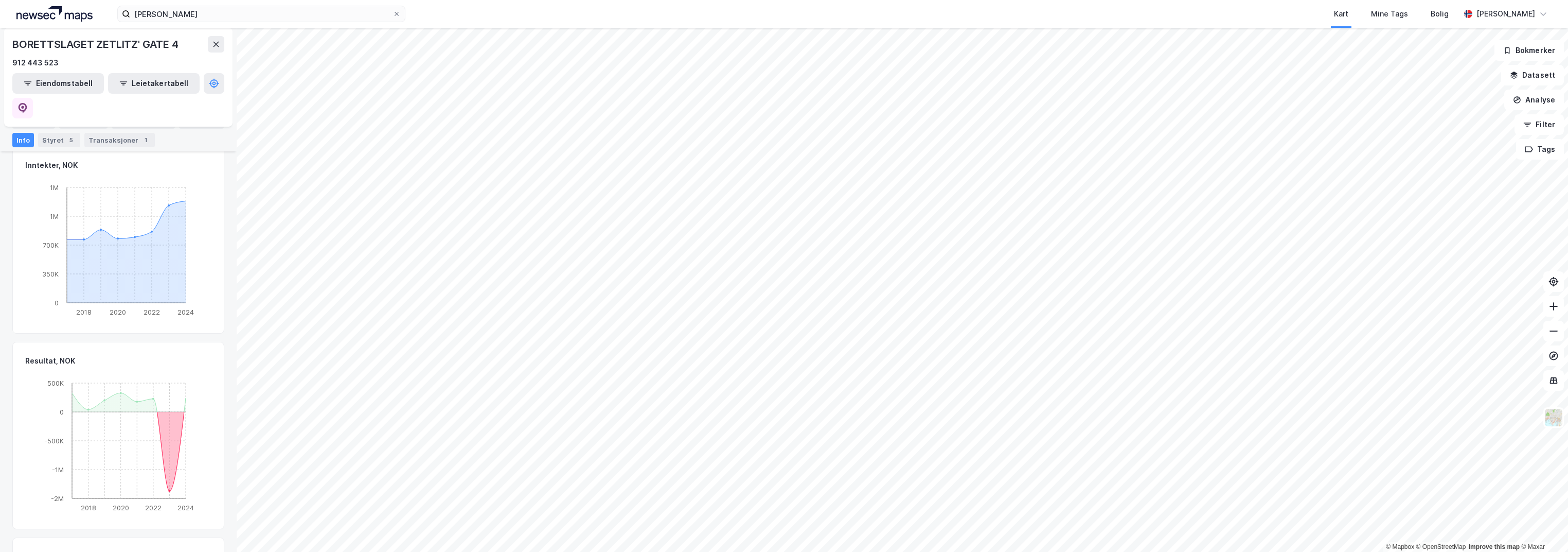
scroll to position [271, 0]
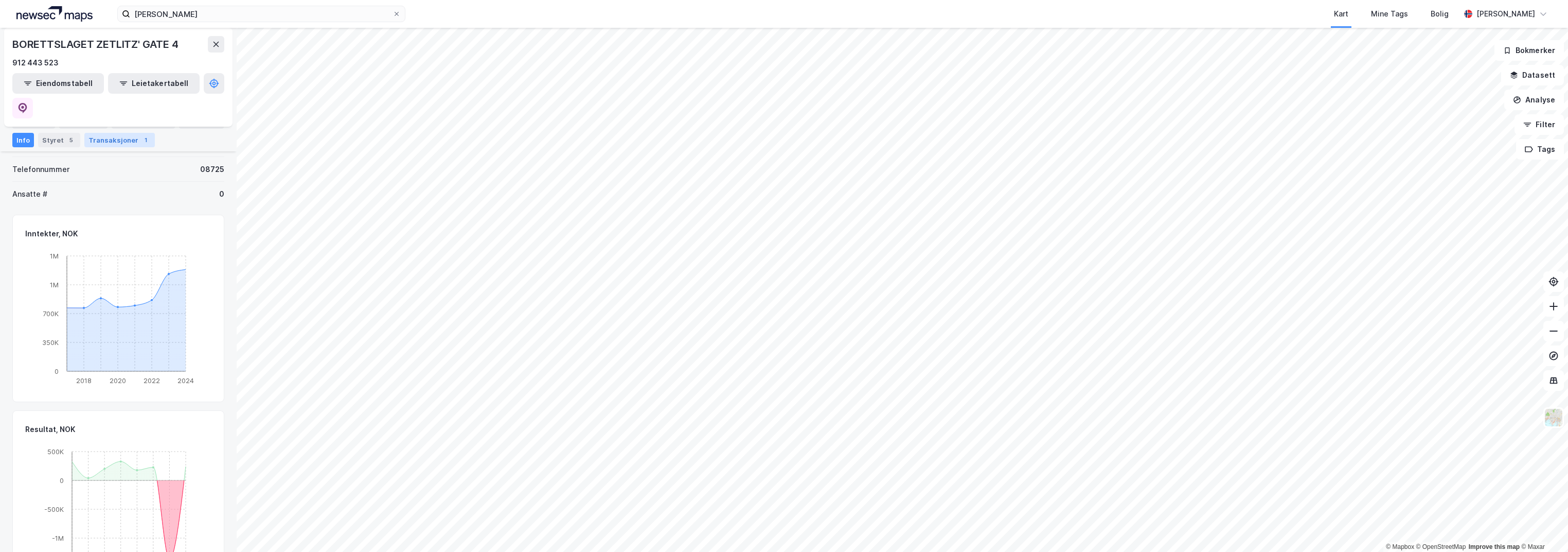
click at [110, 138] on div "Transaksjoner 1" at bounding box center [120, 139] width 71 height 14
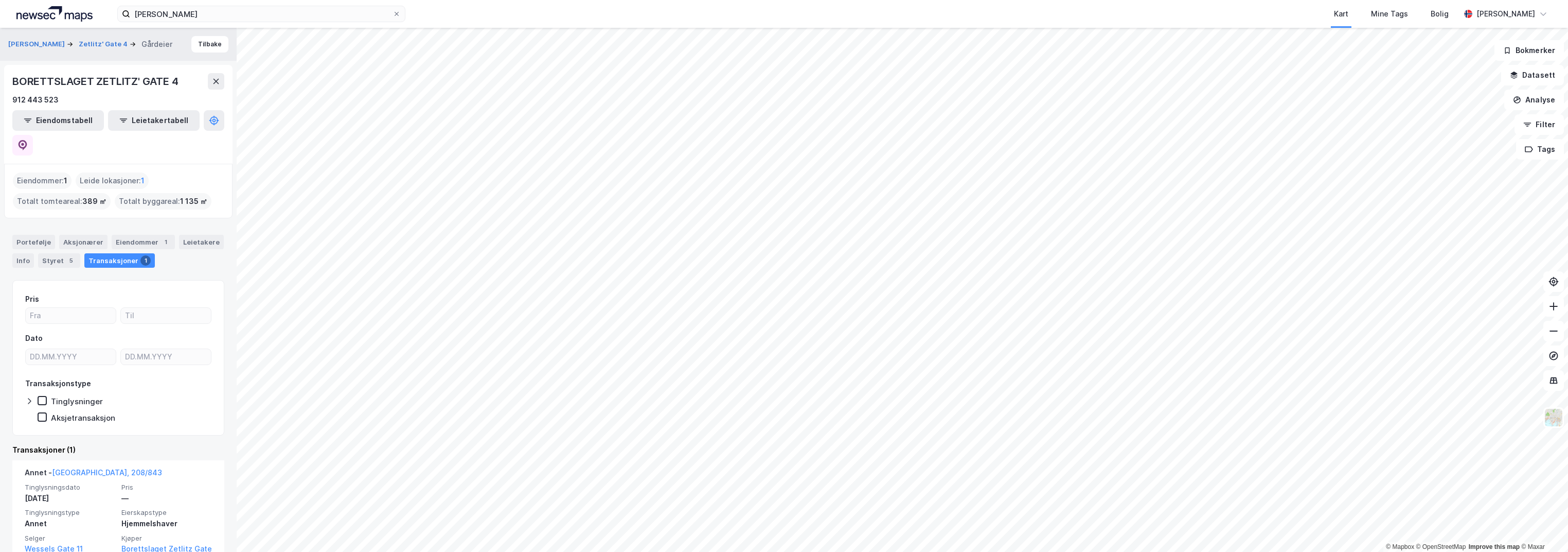
click at [33, 172] on div "Eiendommer : 1" at bounding box center [42, 181] width 59 height 17
click at [126, 172] on div "Leide lokasjoner : 1" at bounding box center [112, 181] width 73 height 17
click at [125, 172] on div "Leide lokasjoner : 1" at bounding box center [112, 181] width 73 height 17
click at [27, 140] on icon at bounding box center [22, 145] width 8 height 10
click at [48, 11] on img at bounding box center [55, 14] width 76 height 16
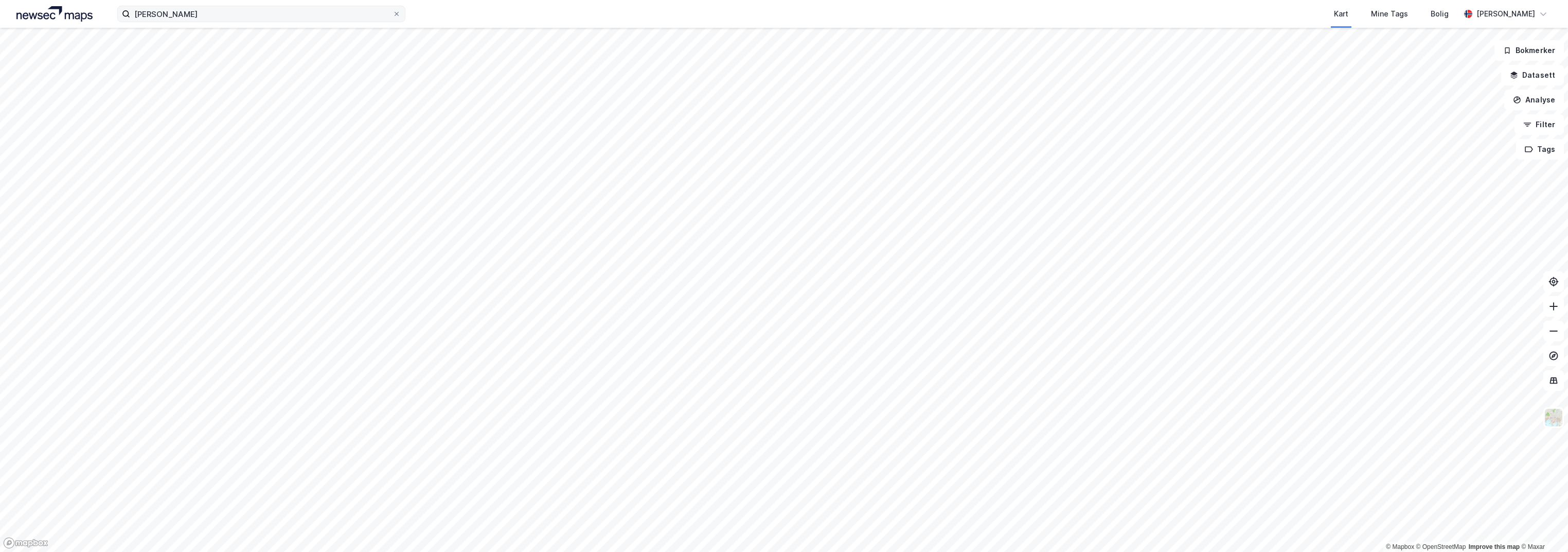
click at [402, 16] on label "[PERSON_NAME]" at bounding box center [261, 14] width 288 height 17
click at [392, 16] on input "[PERSON_NAME]" at bounding box center [262, 14] width 263 height 16
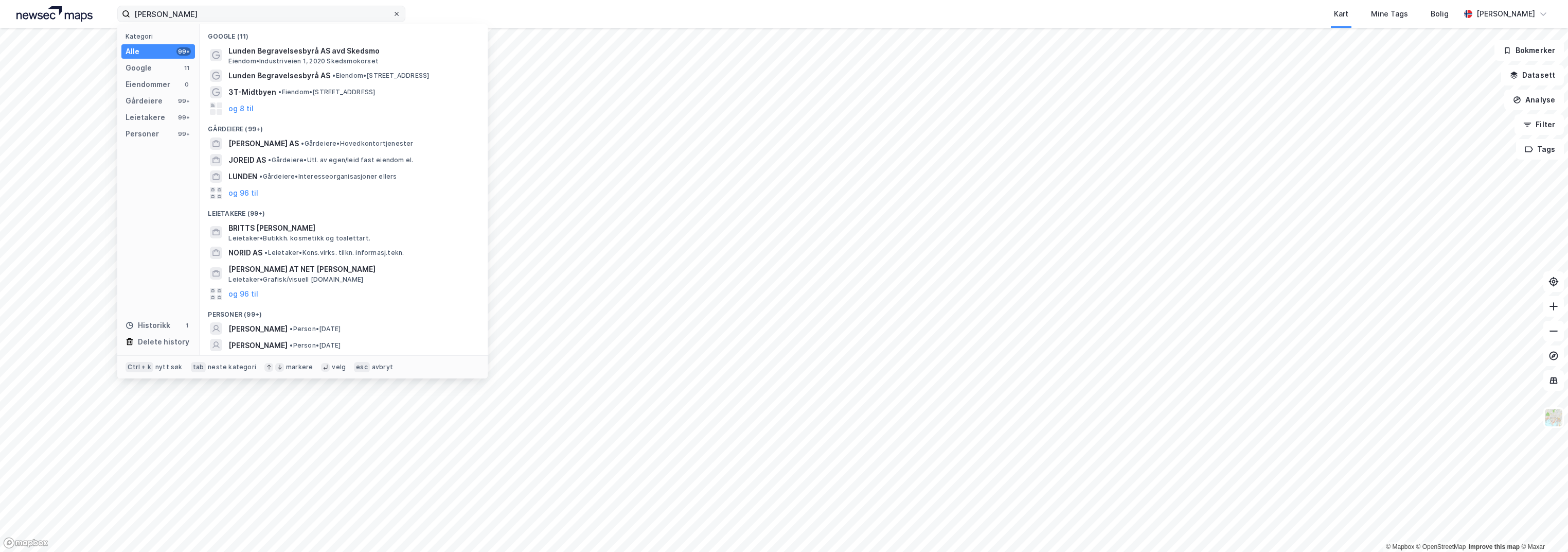
click at [396, 16] on icon at bounding box center [396, 14] width 7 height 7
click at [392, 16] on input "[PERSON_NAME]" at bounding box center [262, 14] width 263 height 16
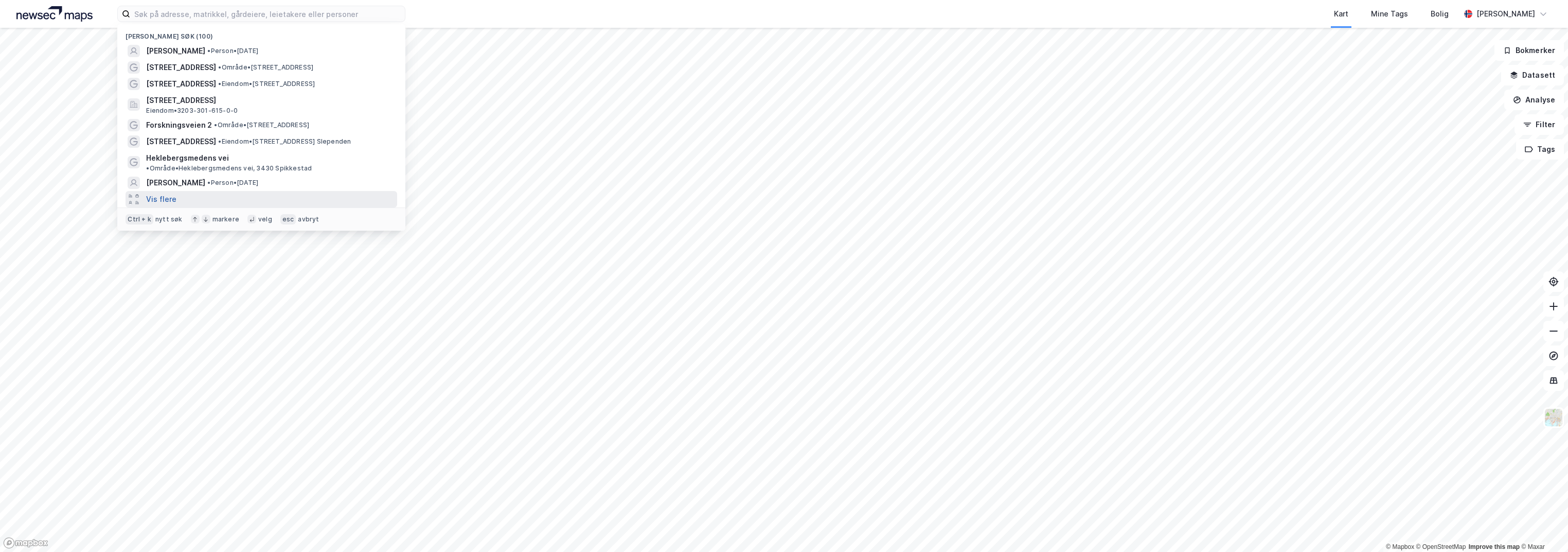
click at [157, 193] on button "Vis flere" at bounding box center [161, 199] width 31 height 12
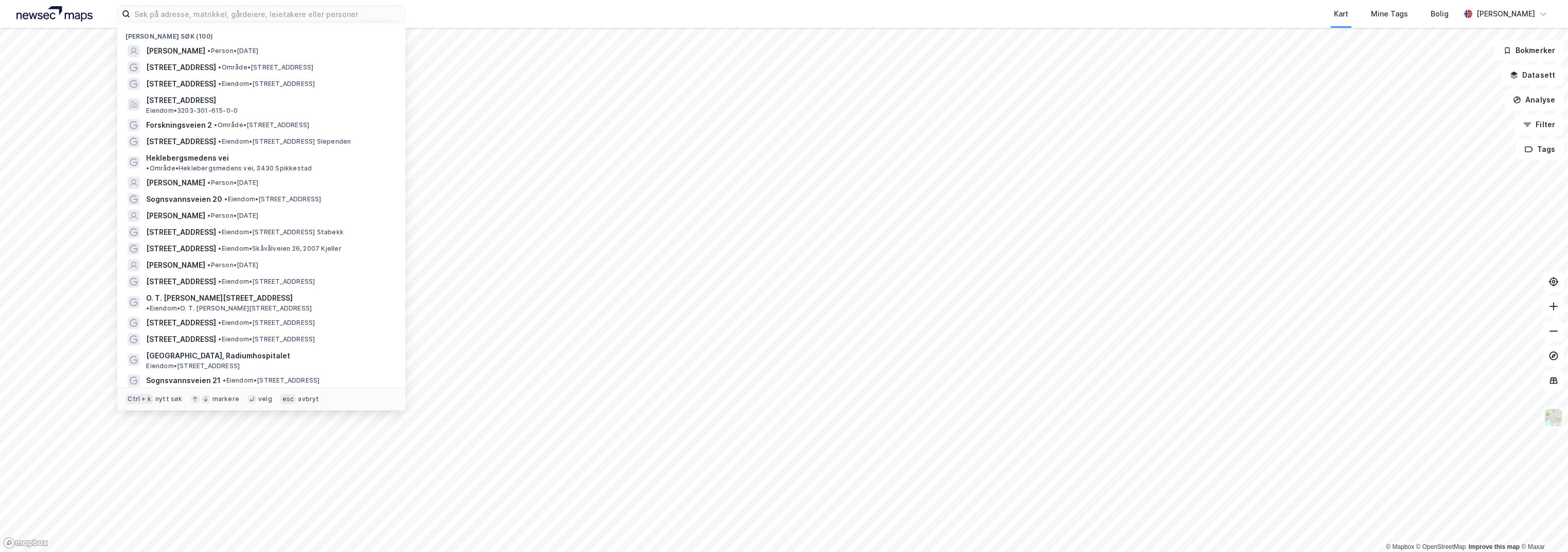
drag, startPoint x: 272, startPoint y: 48, endPoint x: 415, endPoint y: 54, distance: 143.1
click at [405, 54] on div "Nylige søk (100) [PERSON_NAME] • Person • [DATE] Ullernchausseen 64 • Område • …" at bounding box center [261, 217] width 288 height 386
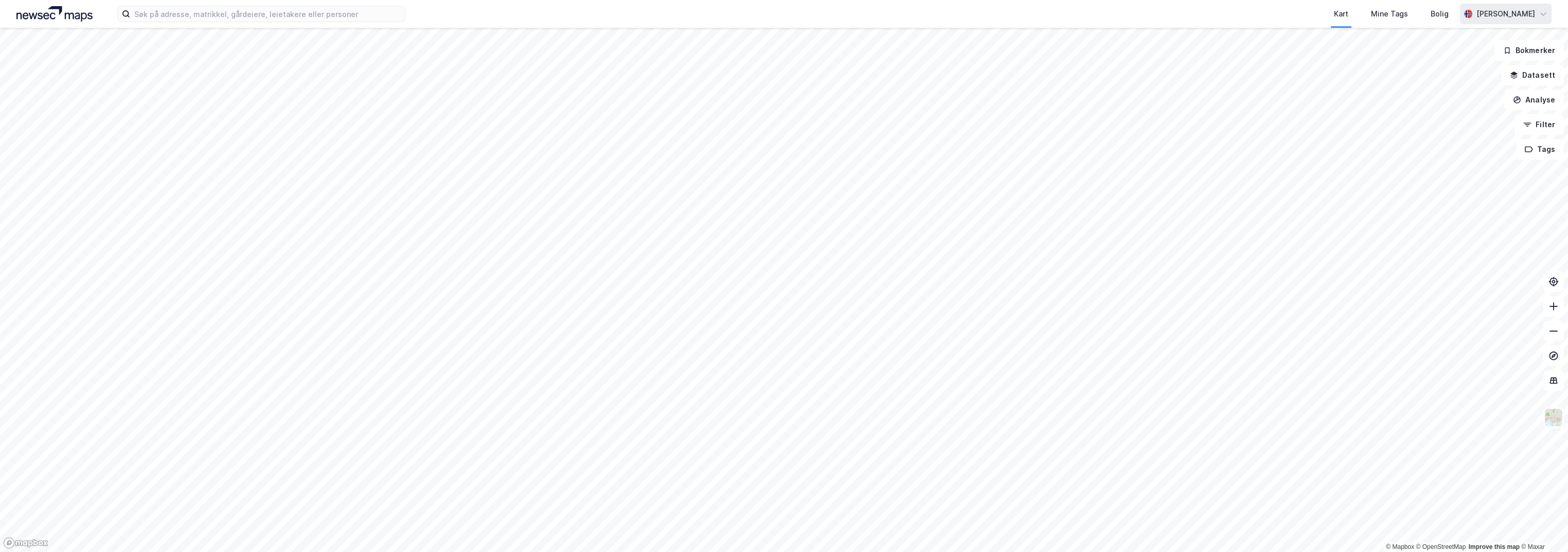
click at [1549, 15] on div "[PERSON_NAME]" at bounding box center [1506, 14] width 91 height 21
click at [1288, 15] on div "Kart Mine Tags Bolig" at bounding box center [957, 14] width 1005 height 28
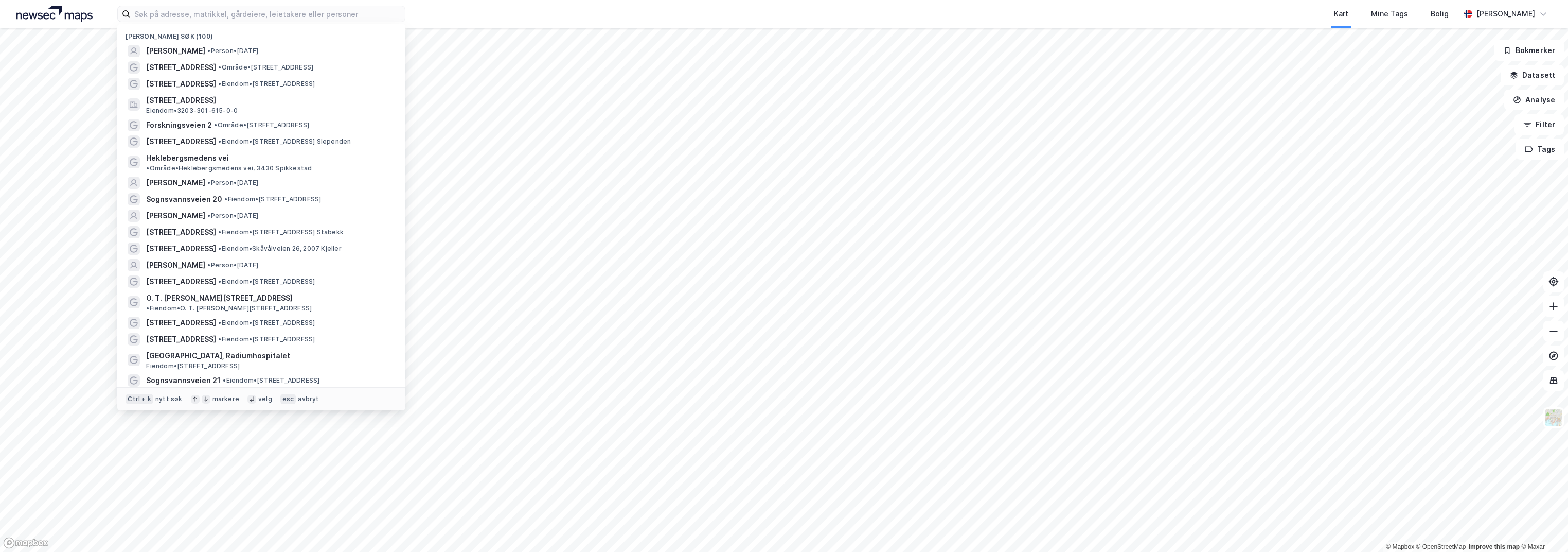
drag, startPoint x: 402, startPoint y: 11, endPoint x: 454, endPoint y: 3, distance: 52.6
click at [454, 3] on div "Nylige søk (100) [PERSON_NAME] • Person • [DATE] Ullernchausseen 64 • Område • …" at bounding box center [784, 14] width 1568 height 28
click at [381, 11] on input at bounding box center [267, 14] width 275 height 16
drag, startPoint x: 132, startPoint y: 48, endPoint x: 336, endPoint y: 51, distance: 204.0
click at [336, 51] on div "[PERSON_NAME] • Person • [DATE]" at bounding box center [262, 51] width 272 height 17
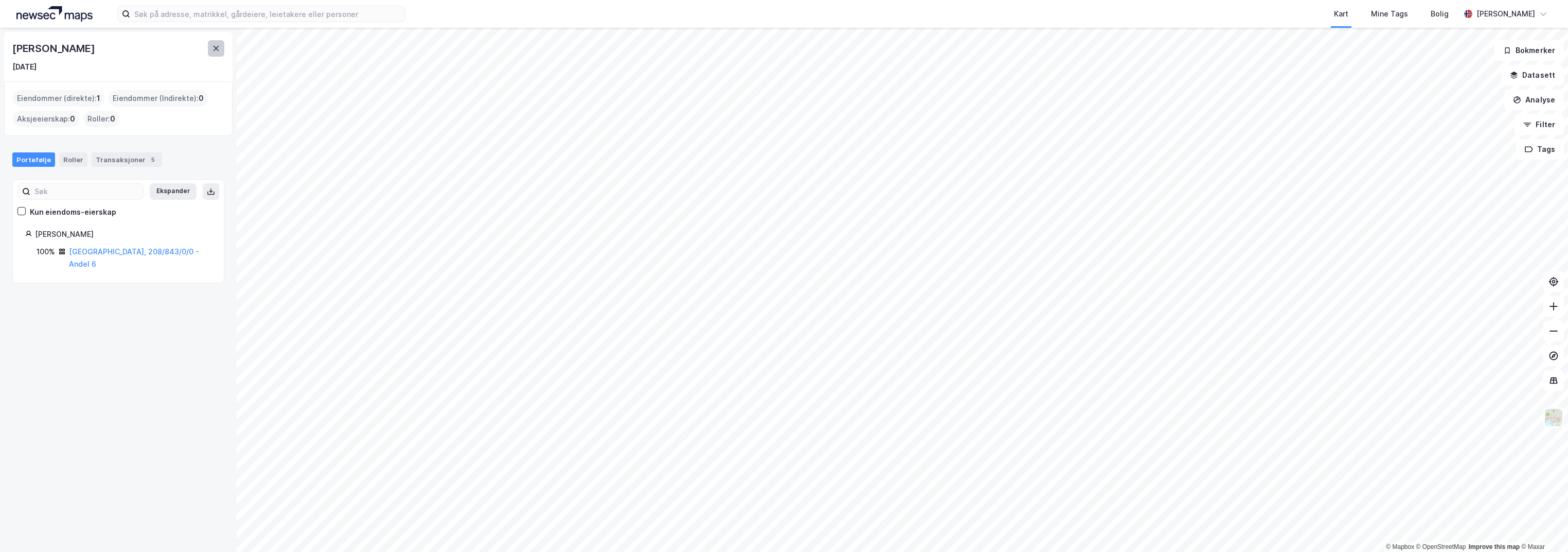
click at [218, 52] on icon at bounding box center [216, 48] width 8 height 8
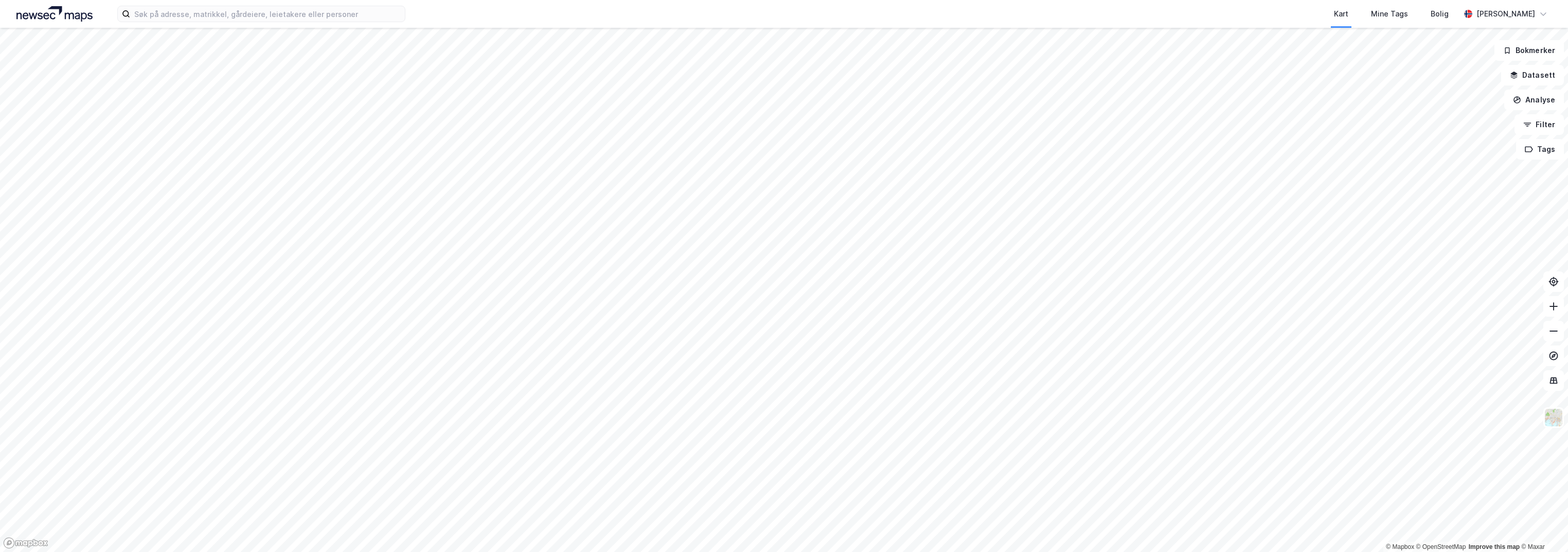
click at [305, 23] on div "Kart Mine Tags Bolig [PERSON_NAME]" at bounding box center [784, 14] width 1568 height 28
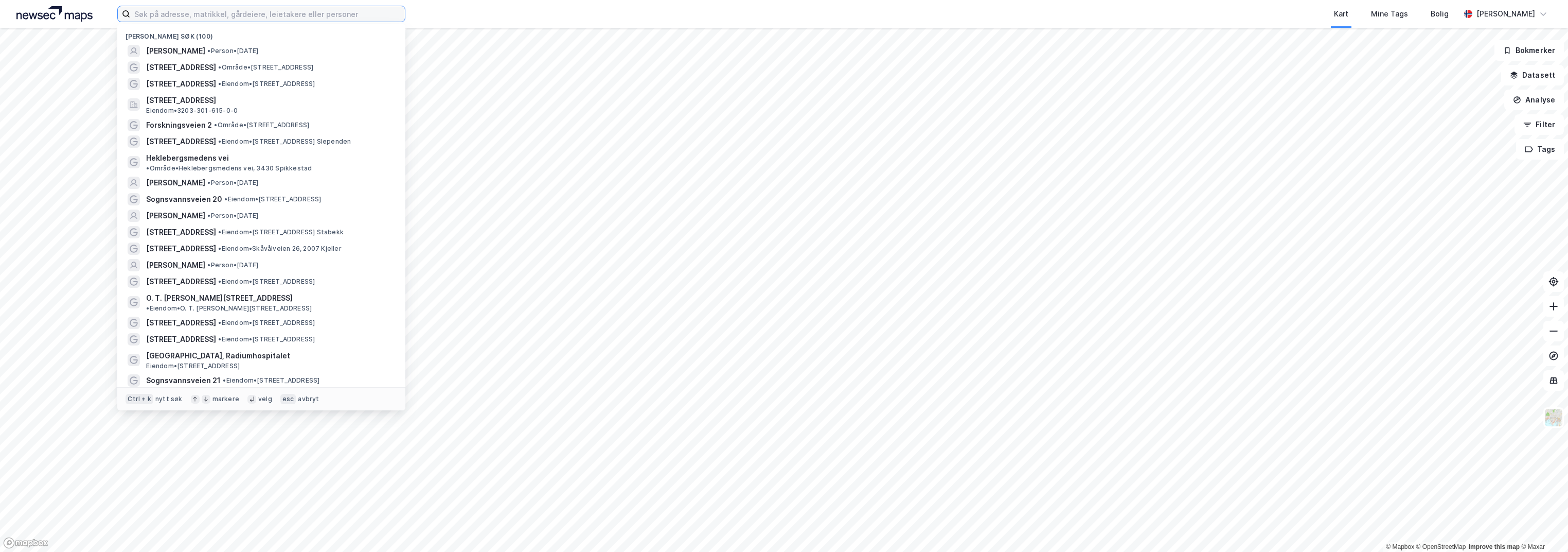
click at [306, 16] on input at bounding box center [267, 14] width 275 height 16
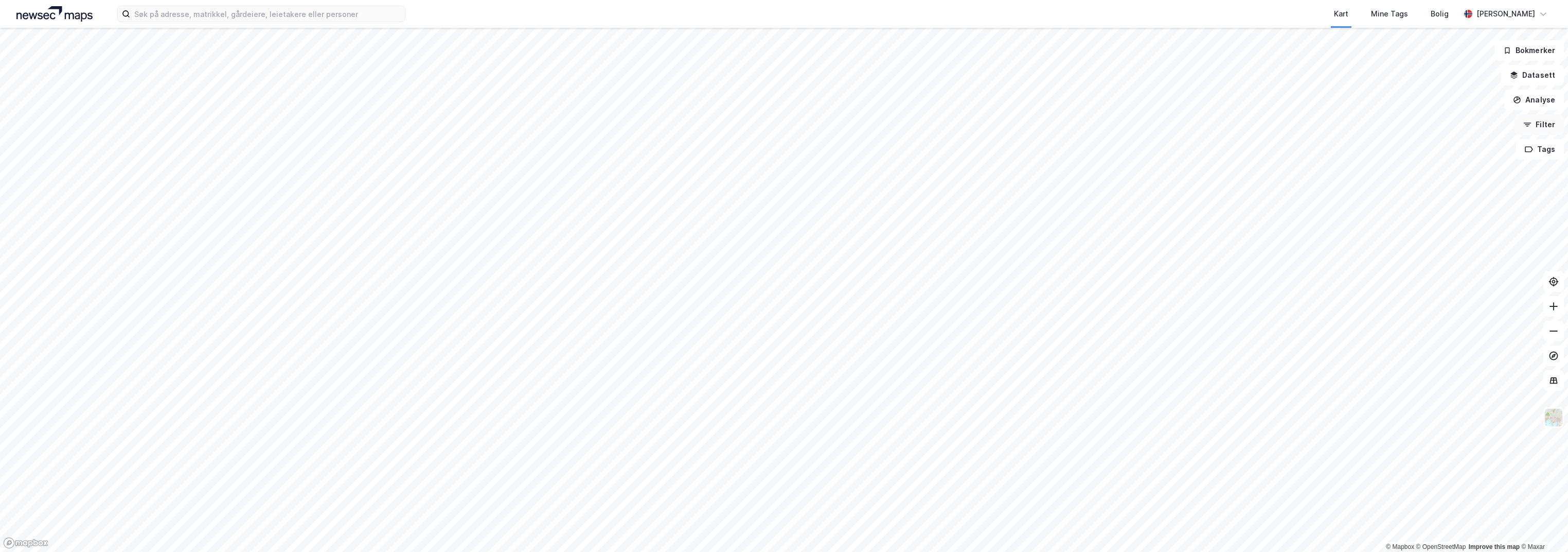
click at [1547, 122] on button "Filter" at bounding box center [1539, 125] width 49 height 21
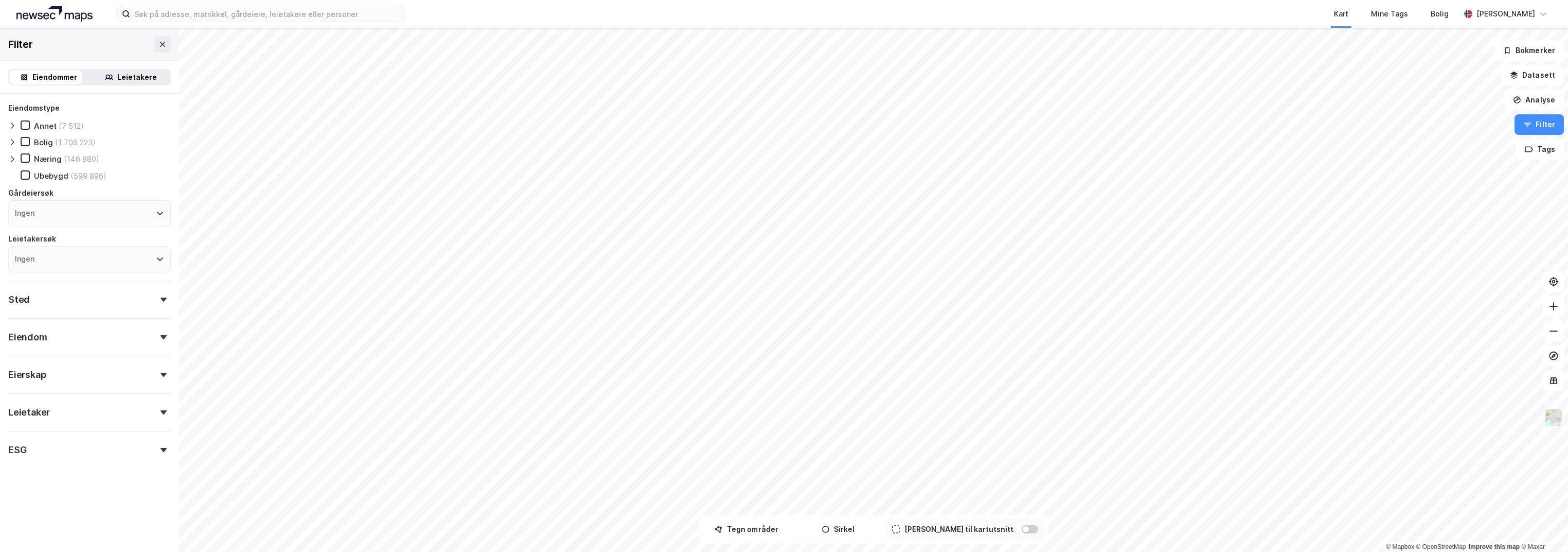
click at [124, 78] on div "Leietakere" at bounding box center [137, 76] width 40 height 12
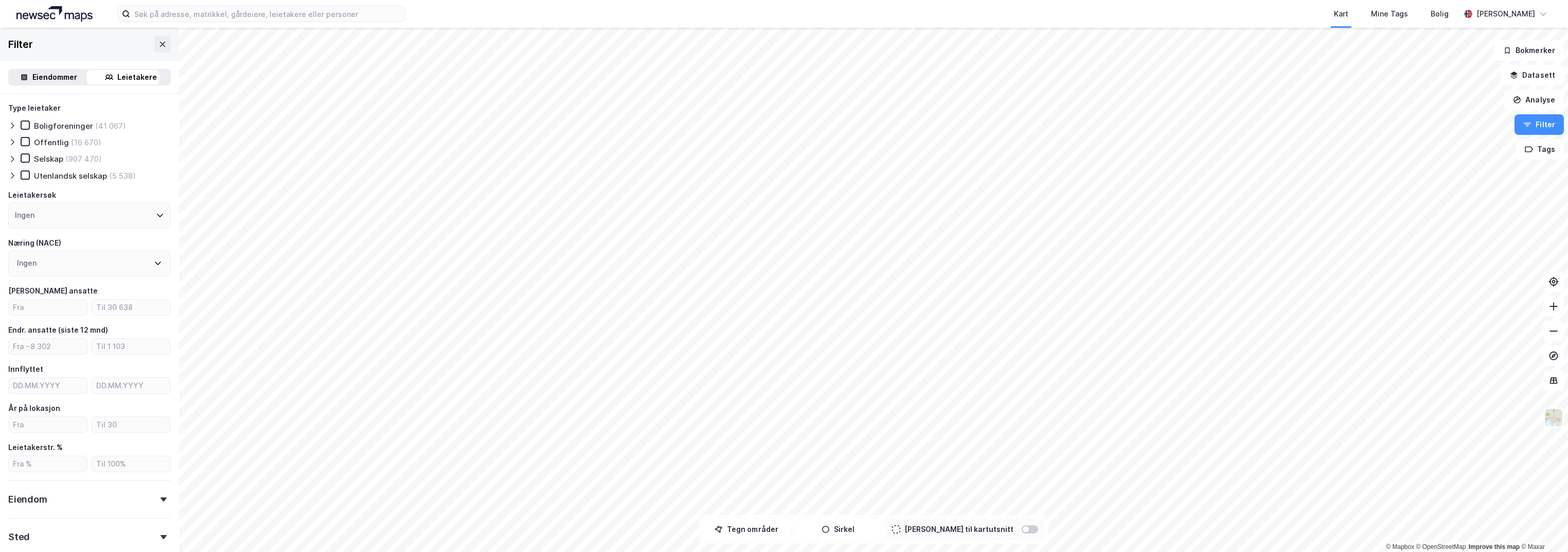
click at [40, 75] on div "Eiendommer" at bounding box center [55, 76] width 45 height 12
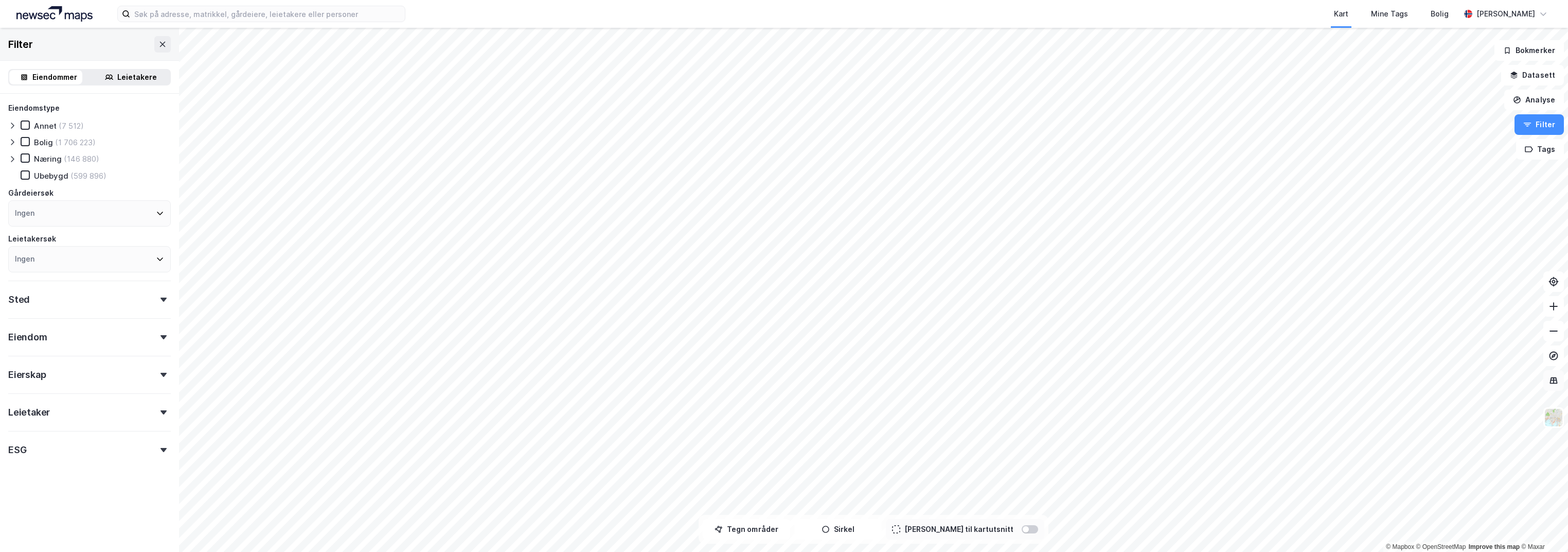
click at [1554, 385] on icon at bounding box center [1553, 380] width 10 height 10
click at [1539, 154] on button "Tags" at bounding box center [1540, 149] width 48 height 21
click at [1548, 99] on button "Analyse" at bounding box center [1534, 100] width 60 height 21
click at [1541, 104] on button "Analyse" at bounding box center [1534, 100] width 60 height 21
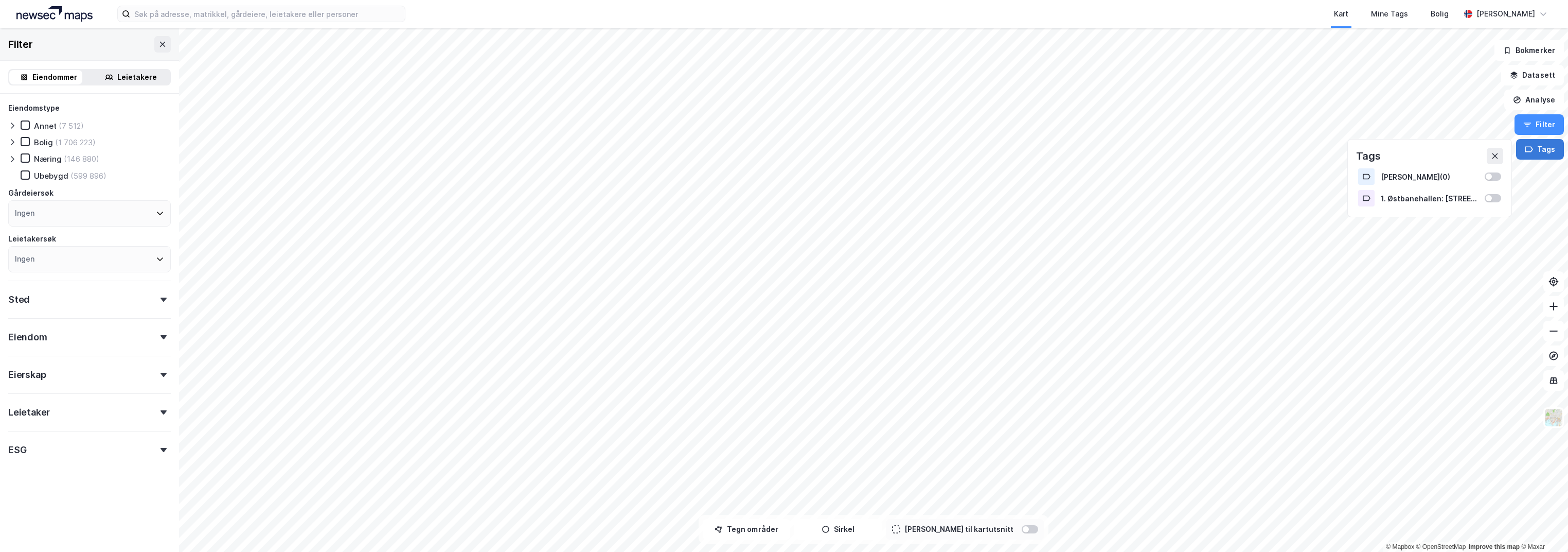
click at [1538, 148] on button "Tags" at bounding box center [1540, 149] width 48 height 21
click at [1381, 14] on div "Mine Tags" at bounding box center [1390, 13] width 37 height 12
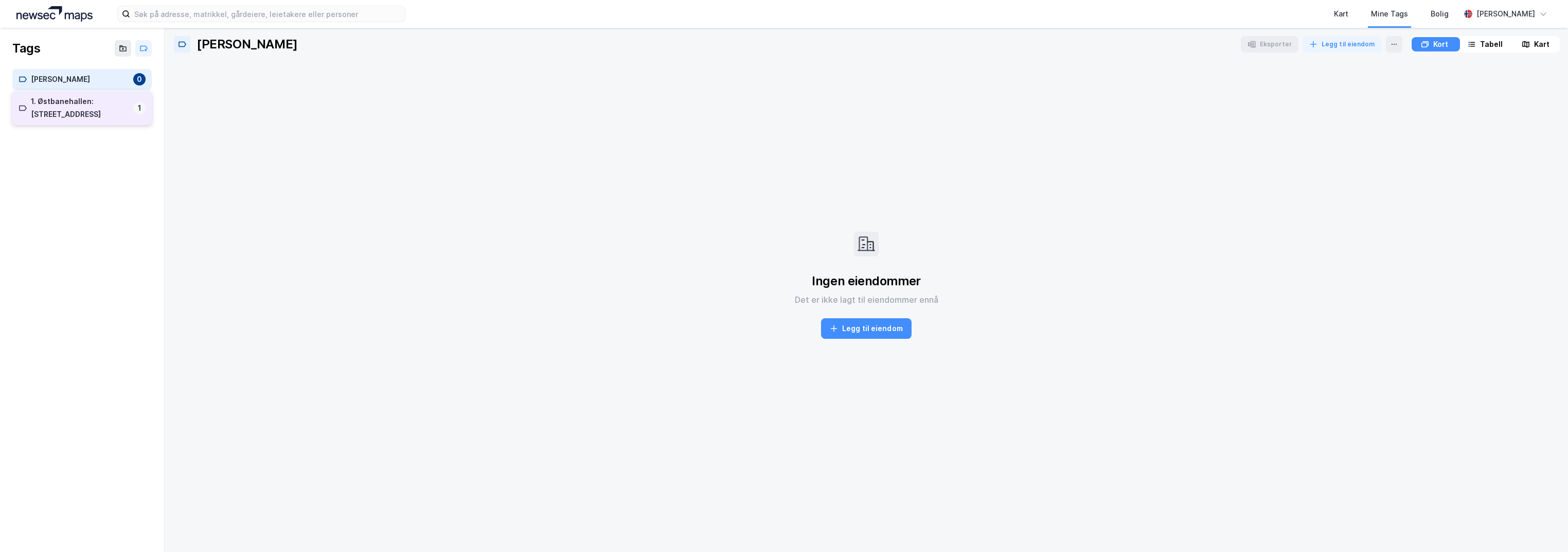
click at [67, 98] on div "1. Østbanehallen: [STREET_ADDRESS]" at bounding box center [79, 108] width 98 height 26
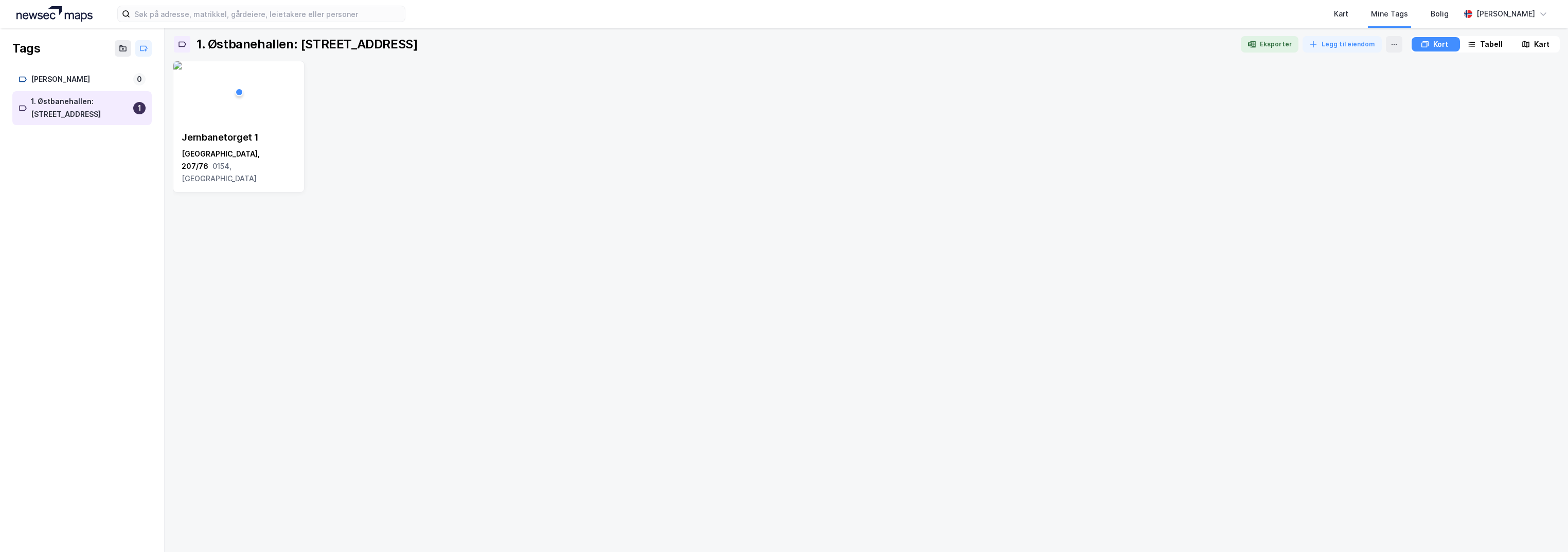
click at [20, 108] on icon at bounding box center [22, 108] width 7 height 6
click at [137, 108] on div "1" at bounding box center [139, 107] width 12 height 12
click at [246, 125] on div "[STREET_ADDRESS]" at bounding box center [239, 158] width 130 height 70
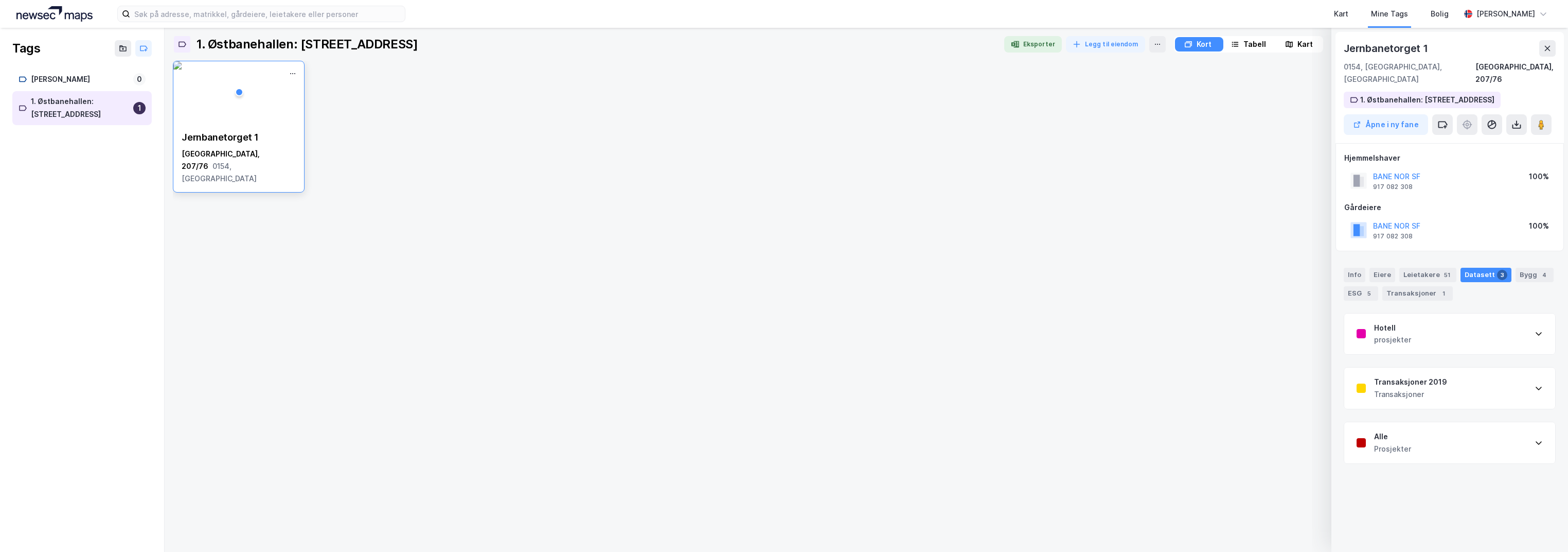
drag, startPoint x: 246, startPoint y: 125, endPoint x: 239, endPoint y: 80, distance: 45.5
click at [182, 70] on img at bounding box center [177, 65] width 8 height 8
click at [1550, 48] on icon at bounding box center [1548, 48] width 8 height 8
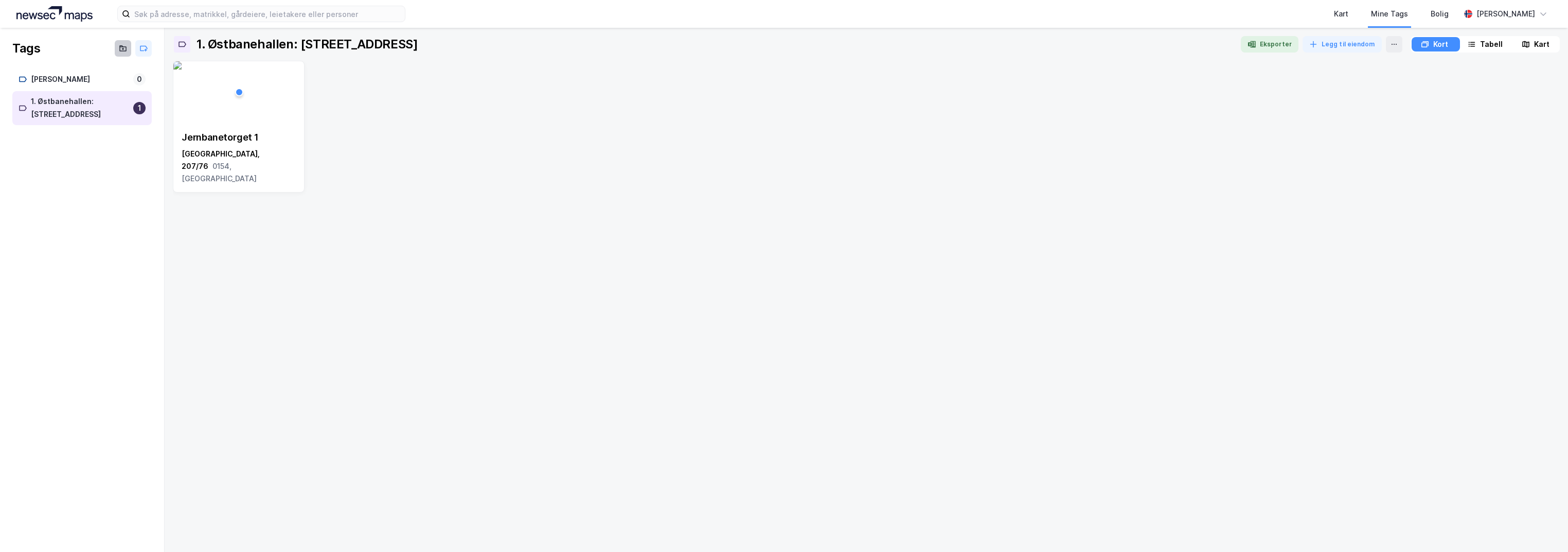
click at [127, 51] on icon at bounding box center [123, 48] width 8 height 8
click at [63, 10] on img at bounding box center [55, 14] width 76 height 16
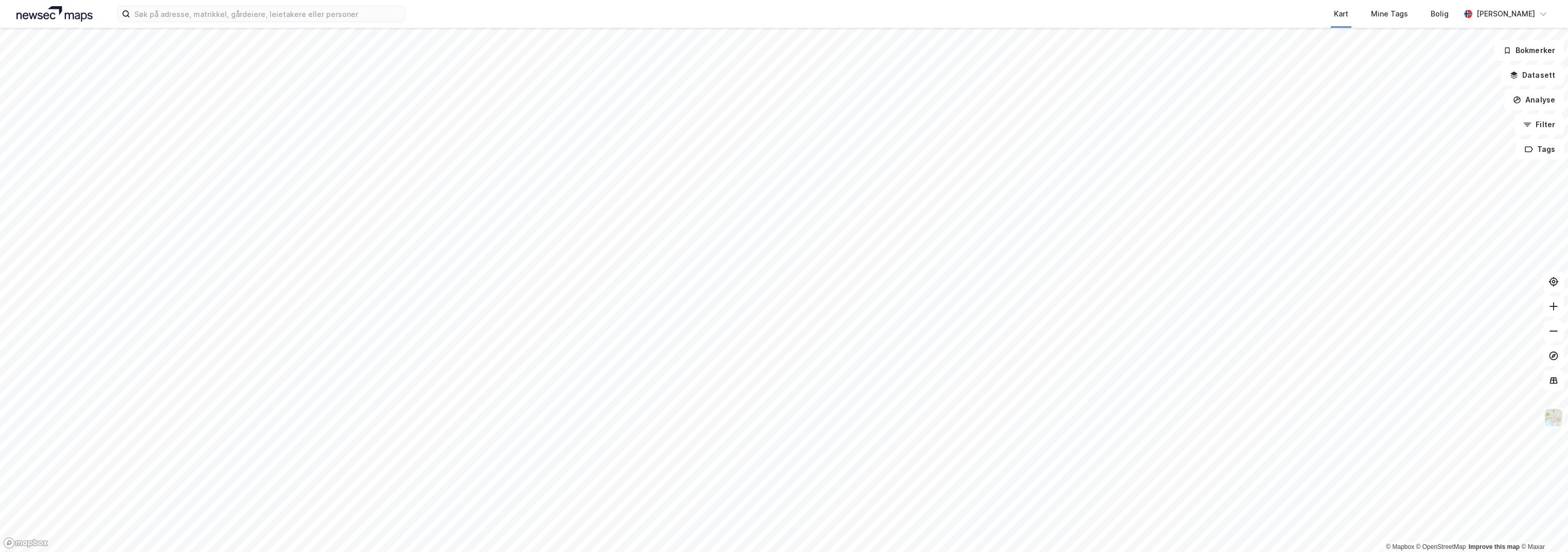
drag, startPoint x: 63, startPoint y: 10, endPoint x: 458, endPoint y: 13, distance: 395.0
click at [458, 13] on div "Kart Mine Tags Bolig" at bounding box center [957, 14] width 1005 height 28
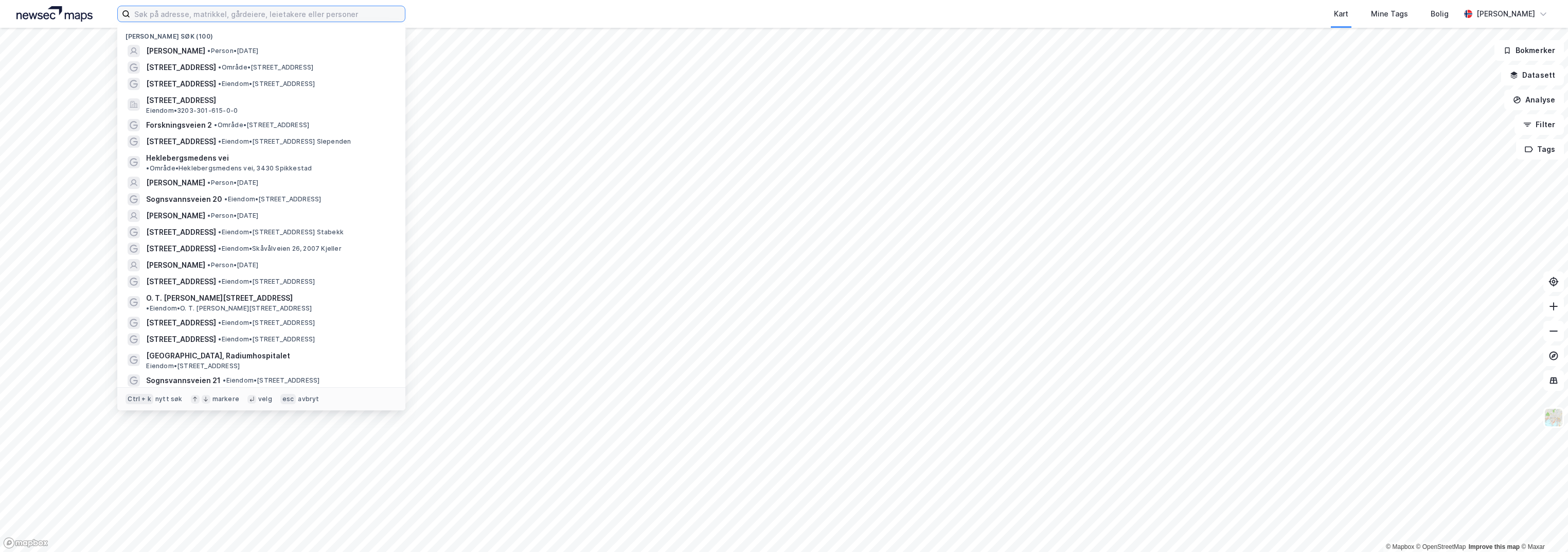
click at [391, 16] on input at bounding box center [267, 14] width 275 height 16
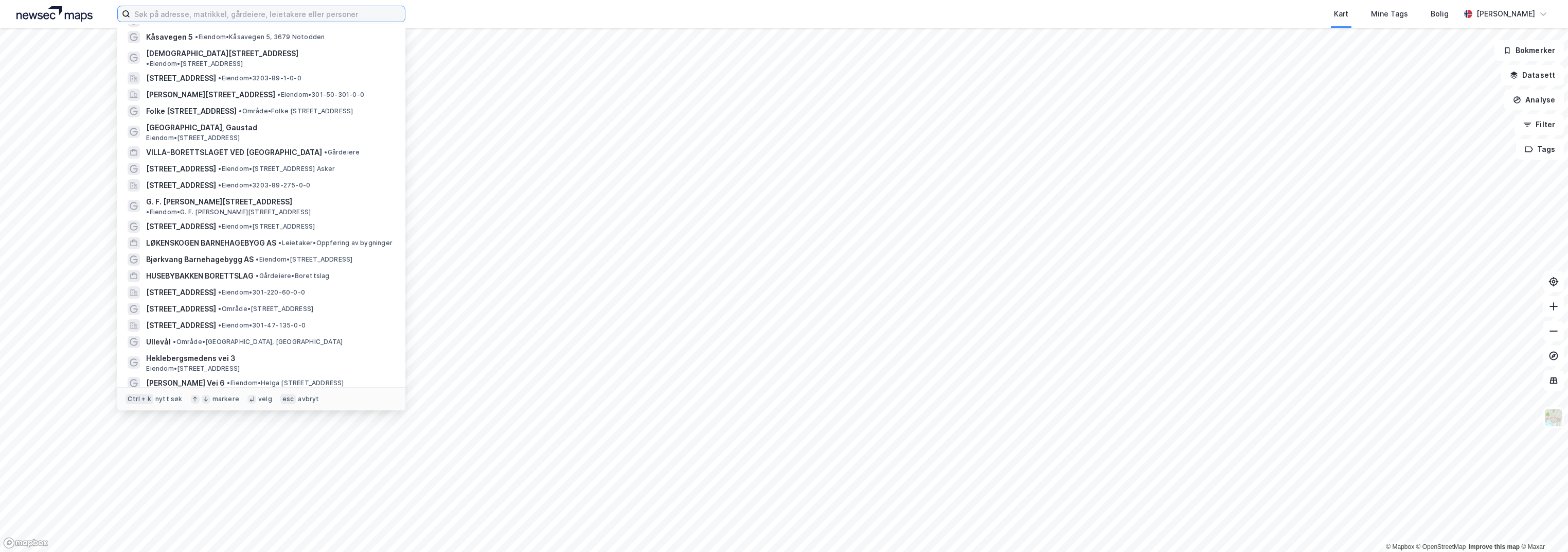
scroll to position [1360, 0]
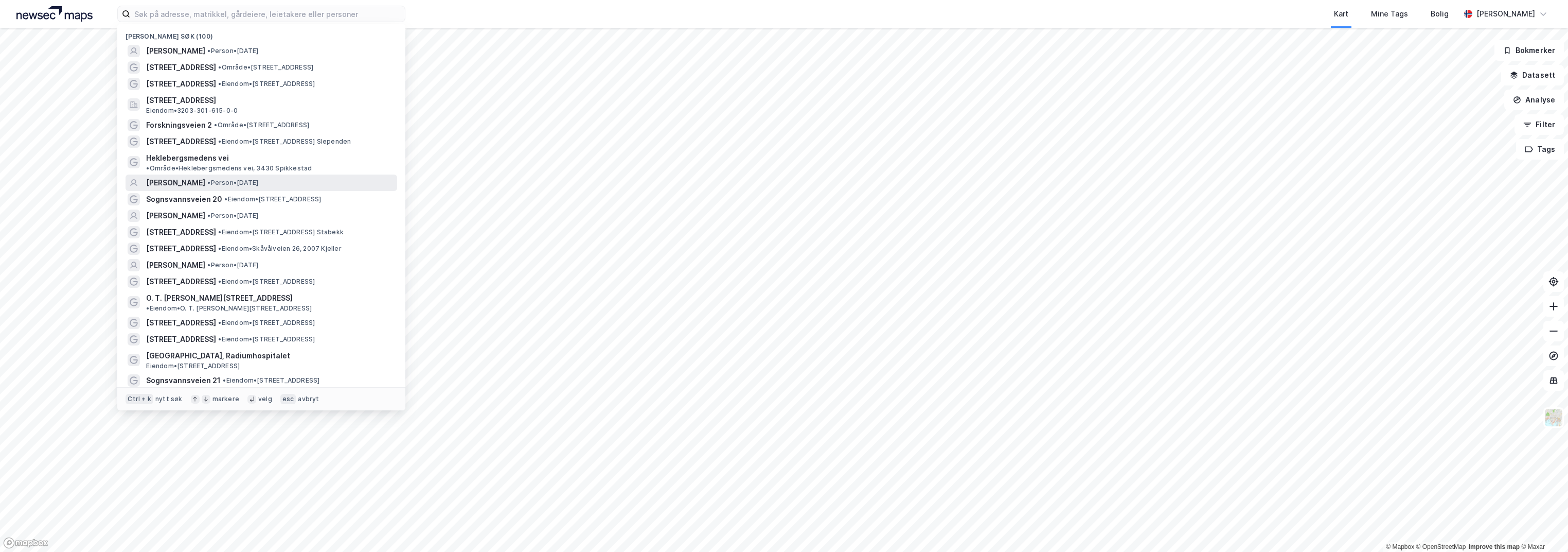
drag, startPoint x: 158, startPoint y: 18, endPoint x: 363, endPoint y: 166, distance: 252.8
click at [363, 174] on div "[PERSON_NAME] • Person • [DATE]" at bounding box center [261, 183] width 288 height 17
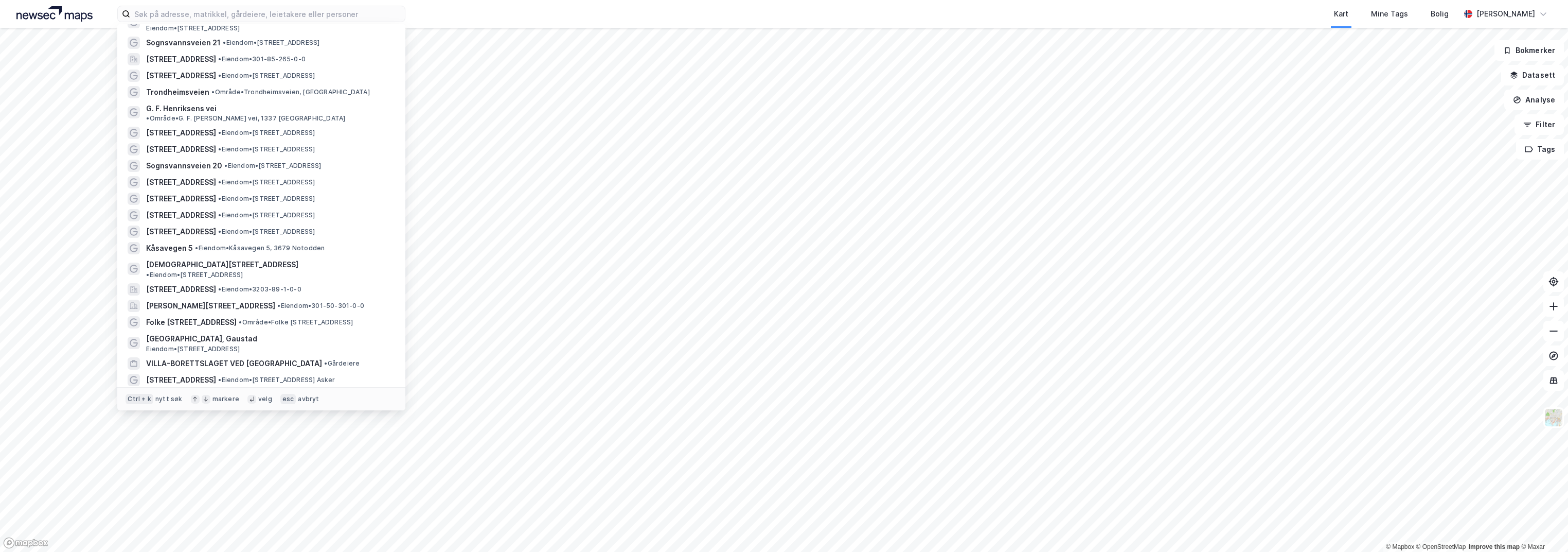
scroll to position [676, 0]
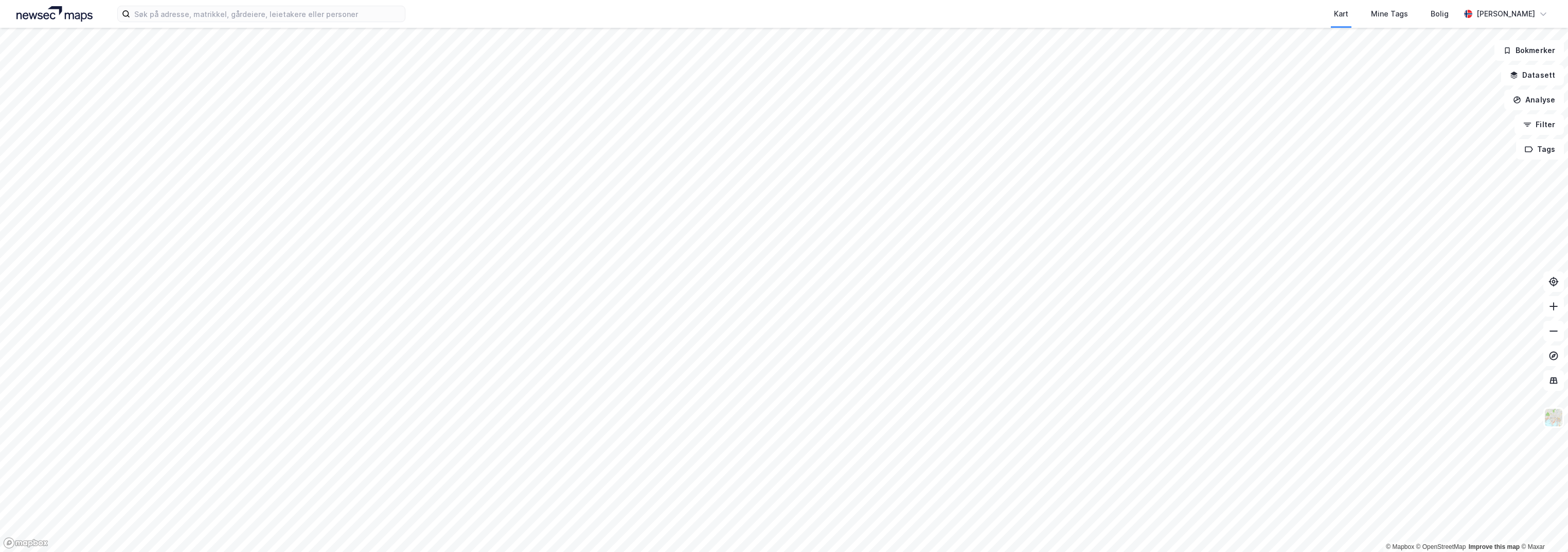
click at [421, 10] on div "Kart Mine Tags Bolig [PERSON_NAME]" at bounding box center [784, 14] width 1568 height 28
click at [1477, 11] on div "[PERSON_NAME]" at bounding box center [1506, 13] width 59 height 12
click at [1564, 11] on div "Kart Mine Tags Bolig [PERSON_NAME]" at bounding box center [784, 14] width 1568 height 28
click at [1347, 9] on div "Kart" at bounding box center [1341, 13] width 14 height 12
click at [1338, 12] on div "Kart" at bounding box center [1341, 13] width 14 height 12
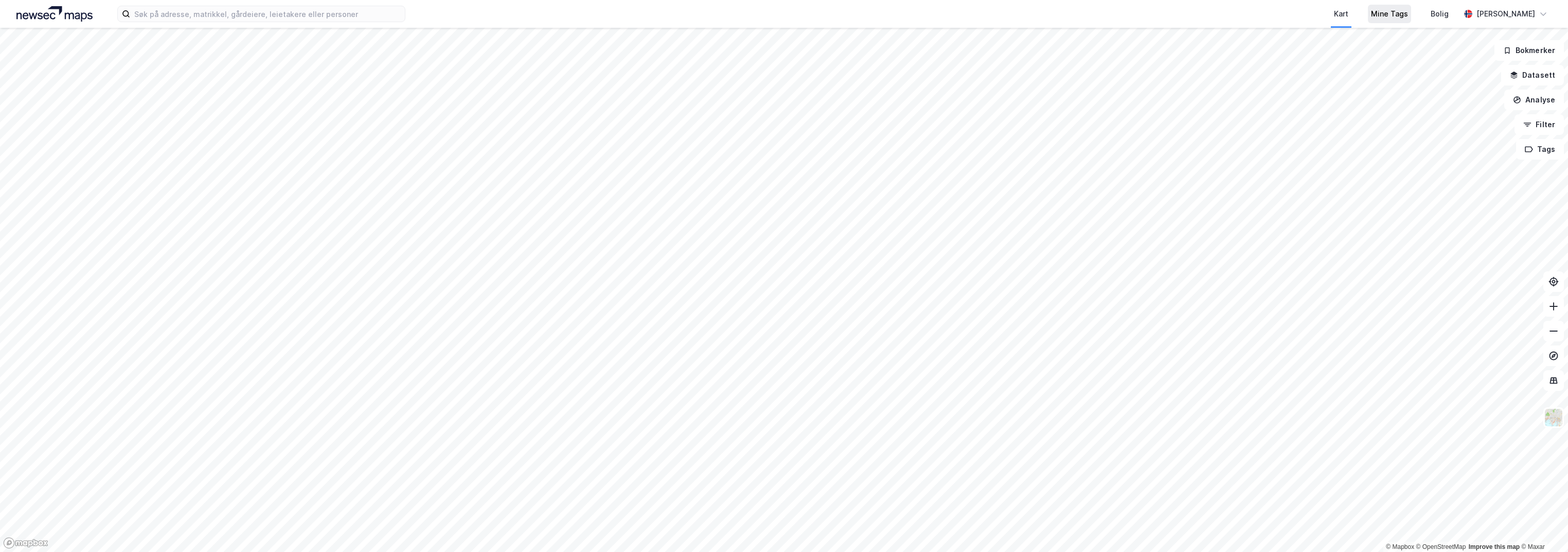
click at [1399, 11] on div "Mine Tags" at bounding box center [1390, 13] width 37 height 12
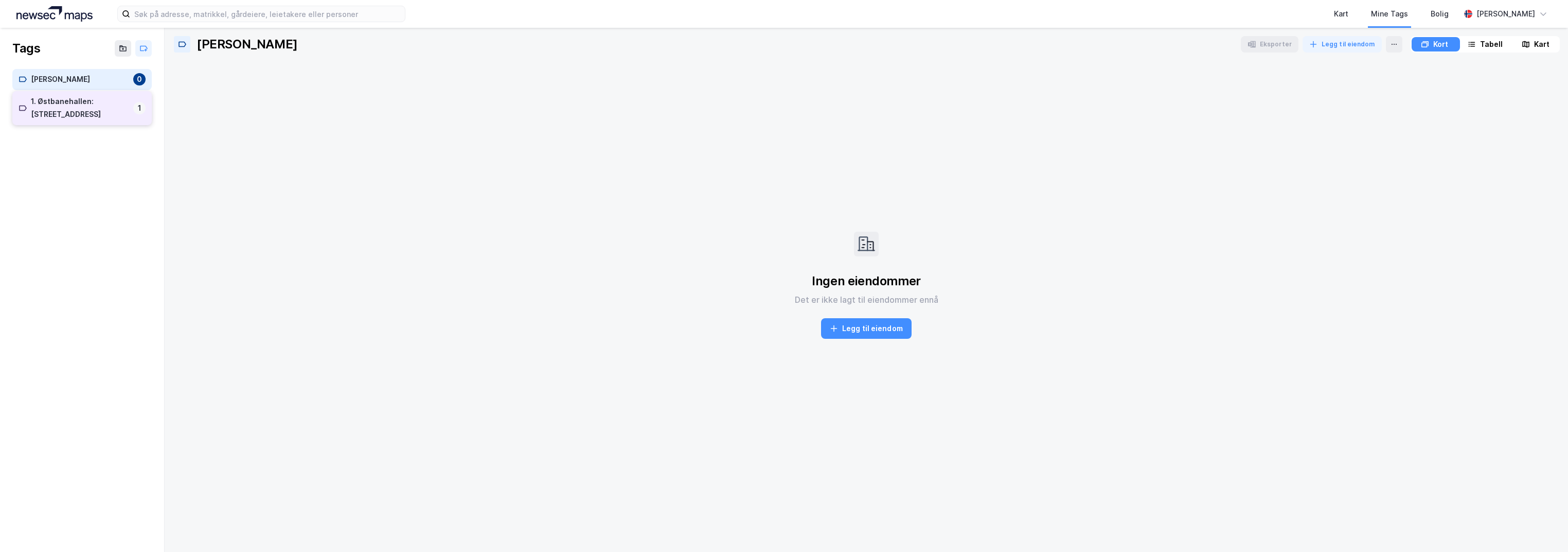
click at [18, 106] on div "1. [GEOGRAPHIC_DATA]: [STREET_ADDRESS] 1" at bounding box center [82, 108] width 140 height 34
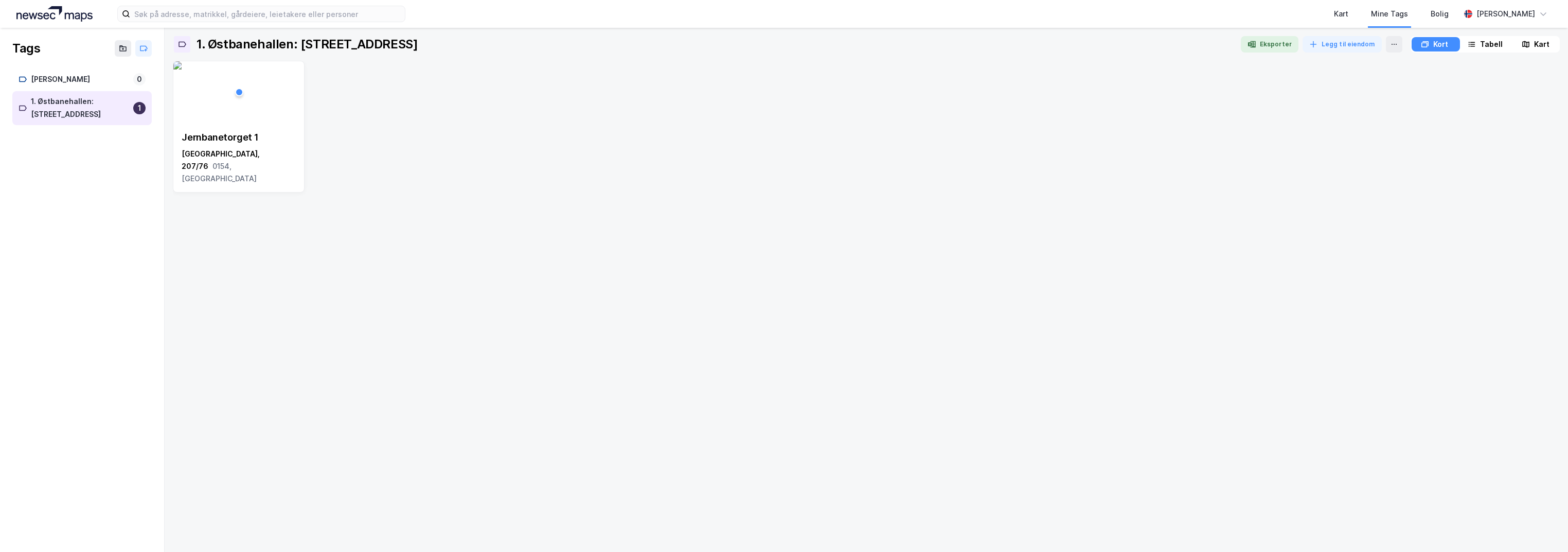
click at [18, 106] on div "1. [GEOGRAPHIC_DATA]: [STREET_ADDRESS] 1" at bounding box center [82, 108] width 140 height 34
click at [1434, 13] on div "Bolig" at bounding box center [1439, 13] width 18 height 12
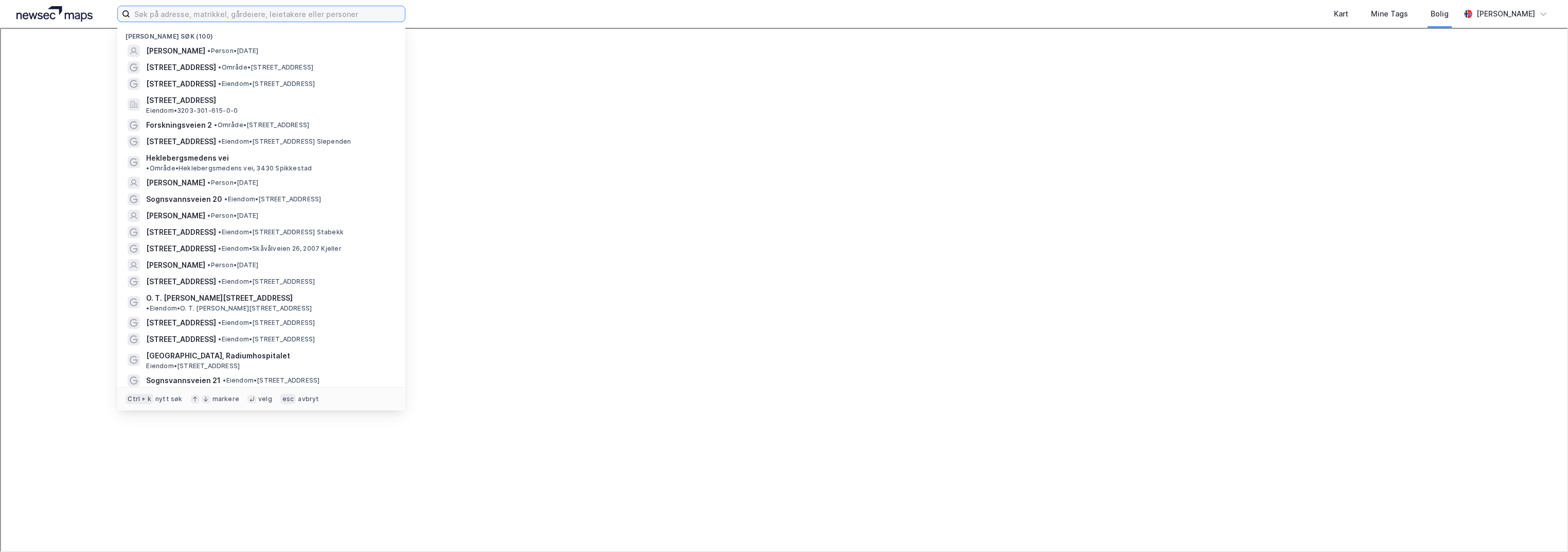
click at [190, 17] on input at bounding box center [267, 14] width 275 height 16
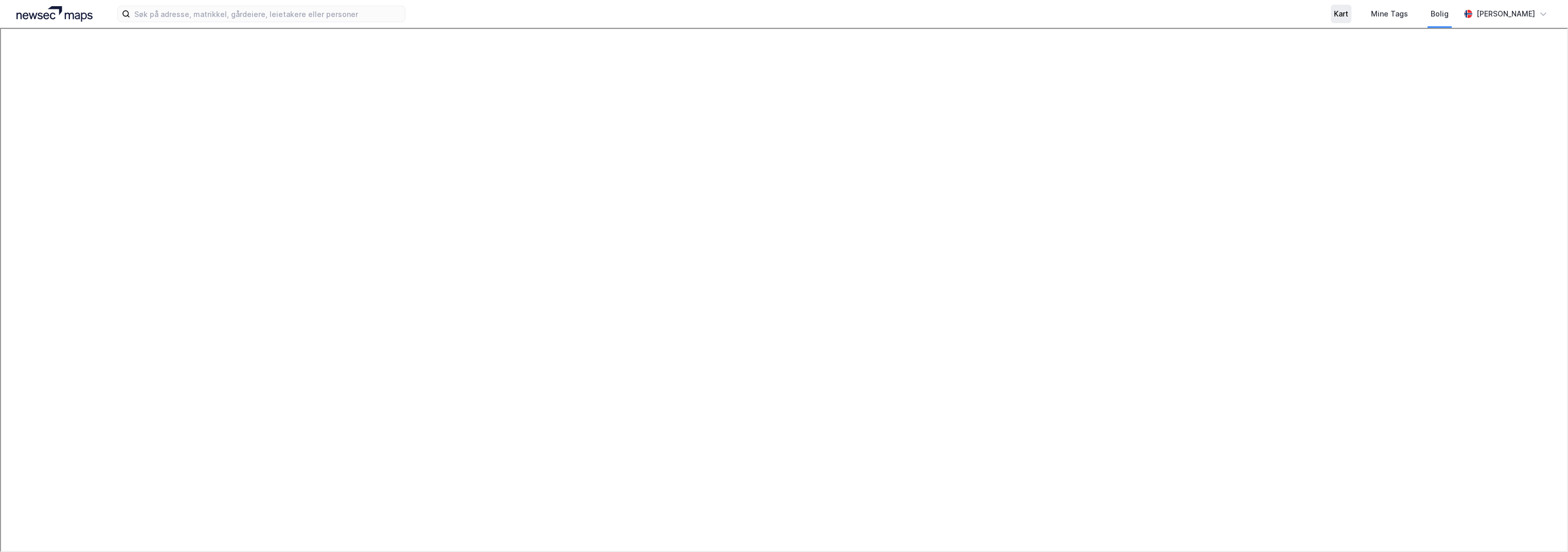
click at [1334, 14] on div "Kart" at bounding box center [1341, 13] width 14 height 12
click at [18, 540] on link "Mapbox homepage" at bounding box center [25, 543] width 46 height 12
click at [1515, 75] on icon "button" at bounding box center [1514, 74] width 7 height 4
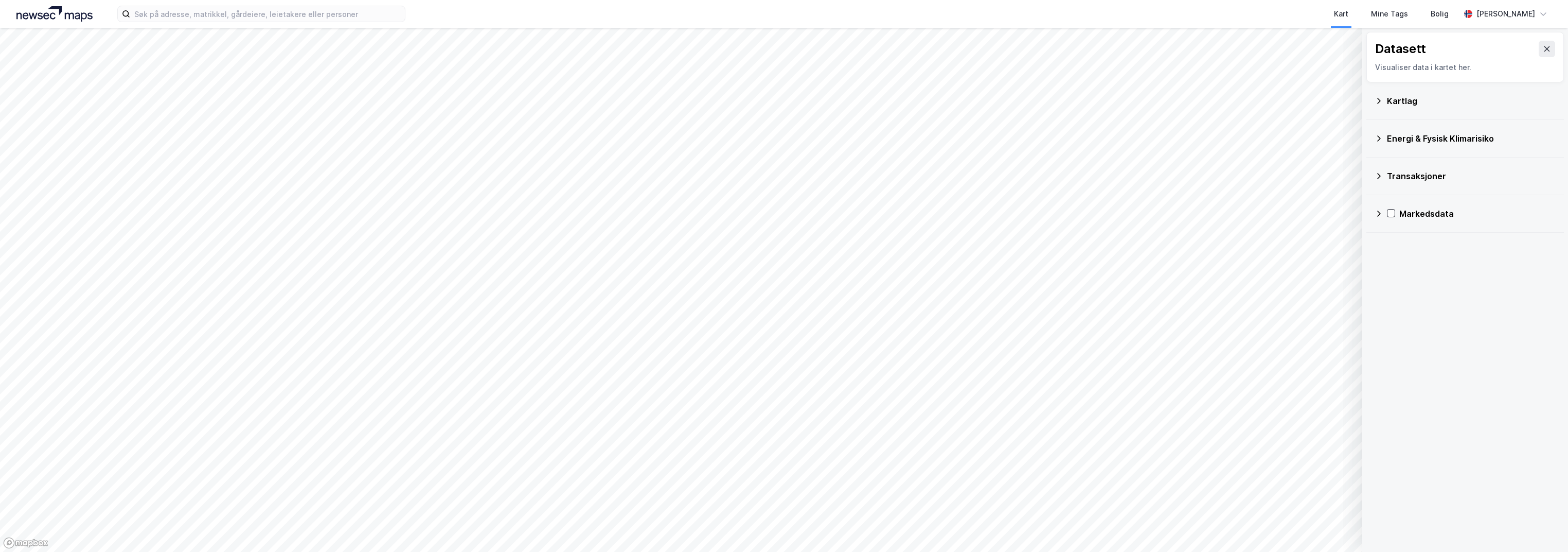
click at [1529, 124] on div "Energi & Fysisk Klimarisiko" at bounding box center [1466, 139] width 198 height 37
click at [1379, 173] on icon at bounding box center [1379, 176] width 4 height 7
click at [1379, 173] on icon at bounding box center [1379, 175] width 8 height 8
click at [1375, 100] on icon at bounding box center [1379, 101] width 8 height 8
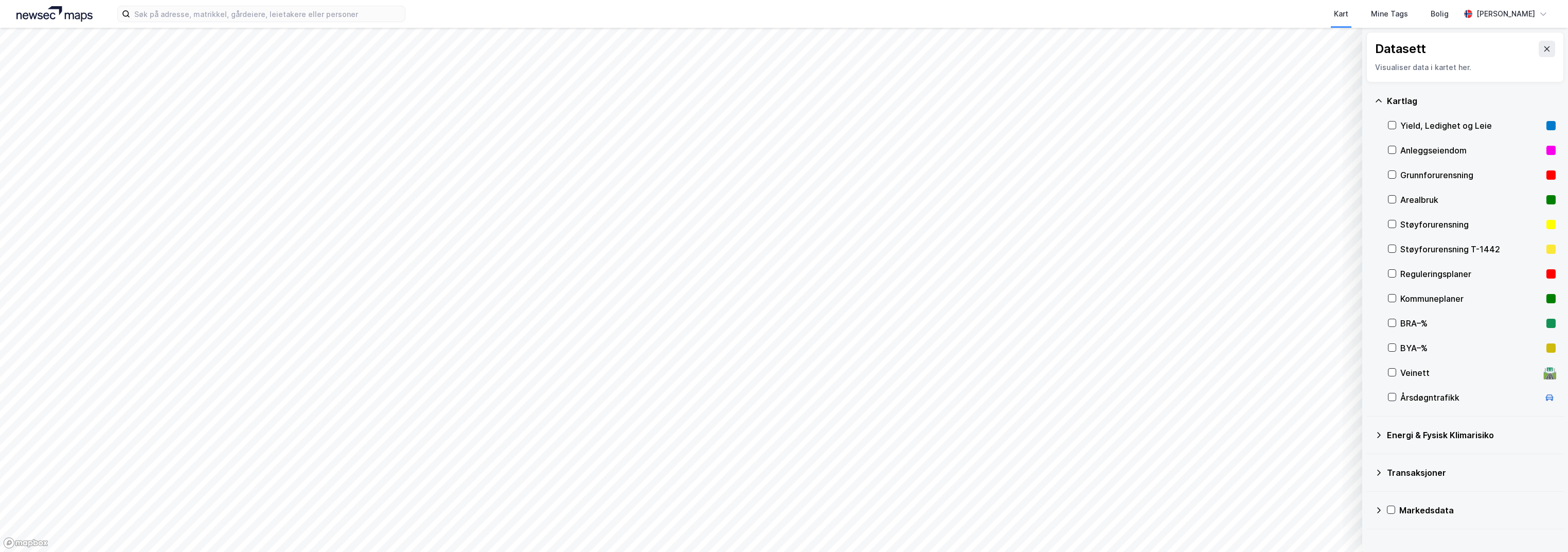
click at [1375, 100] on icon at bounding box center [1379, 101] width 8 height 8
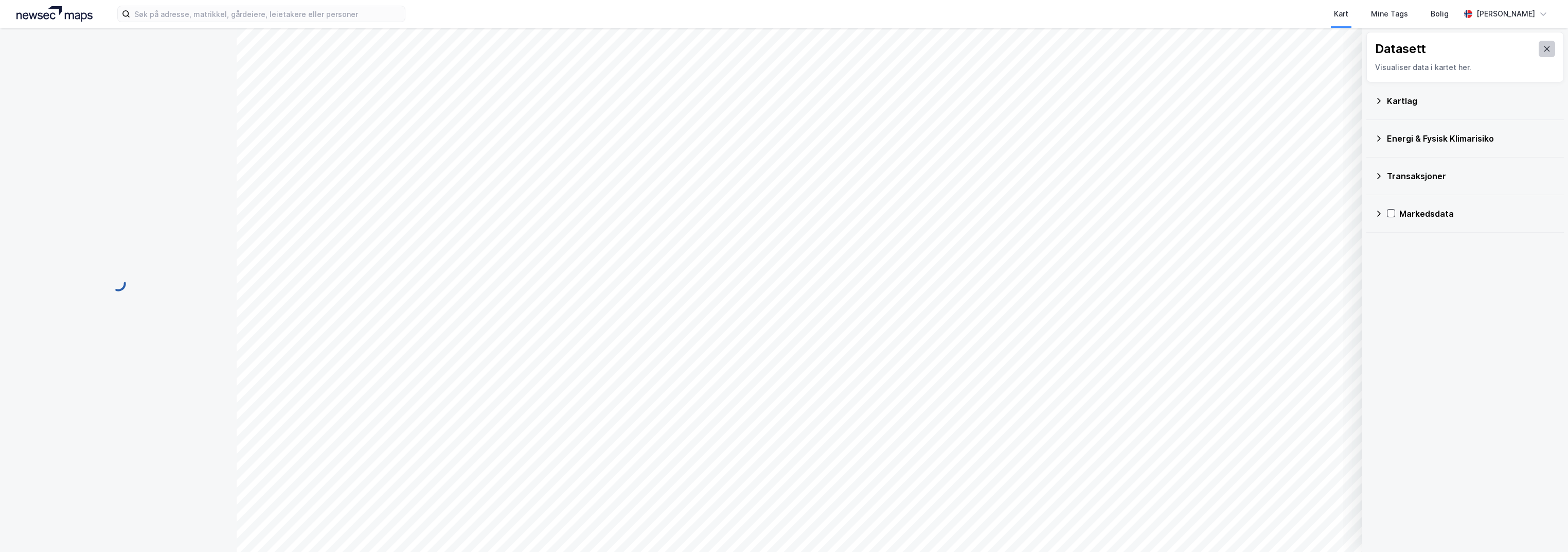
click at [1543, 46] on icon at bounding box center [1547, 48] width 8 height 8
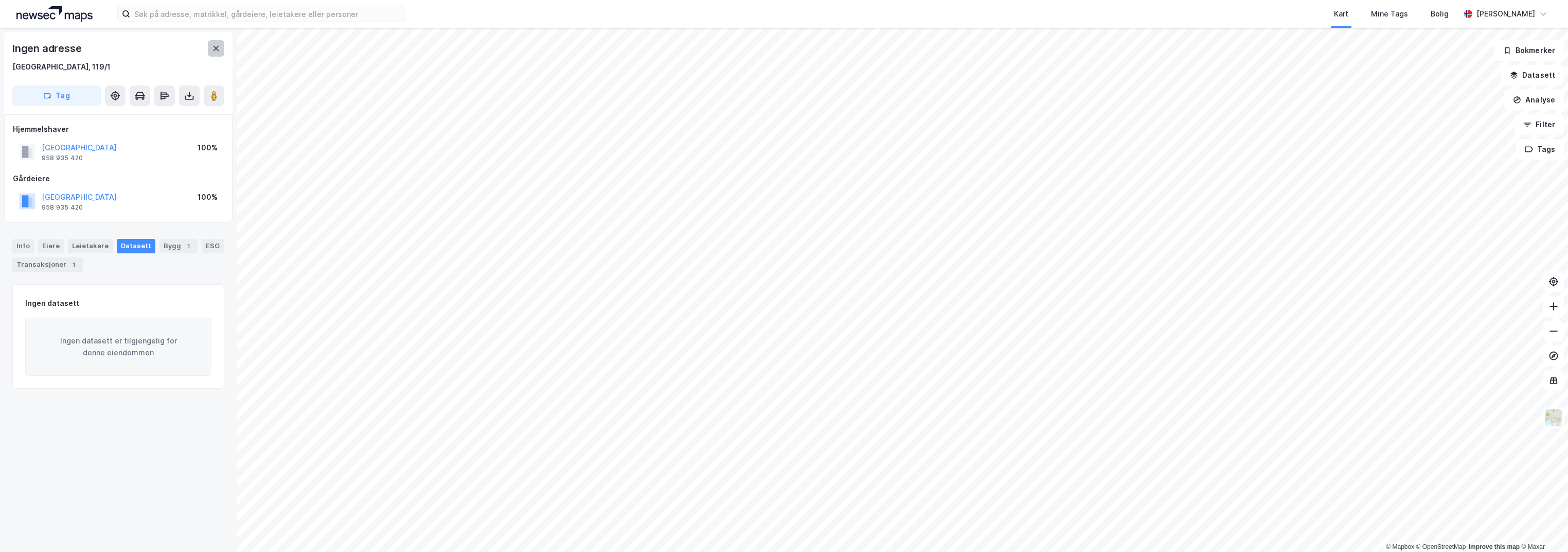
click at [216, 41] on button at bounding box center [216, 48] width 17 height 17
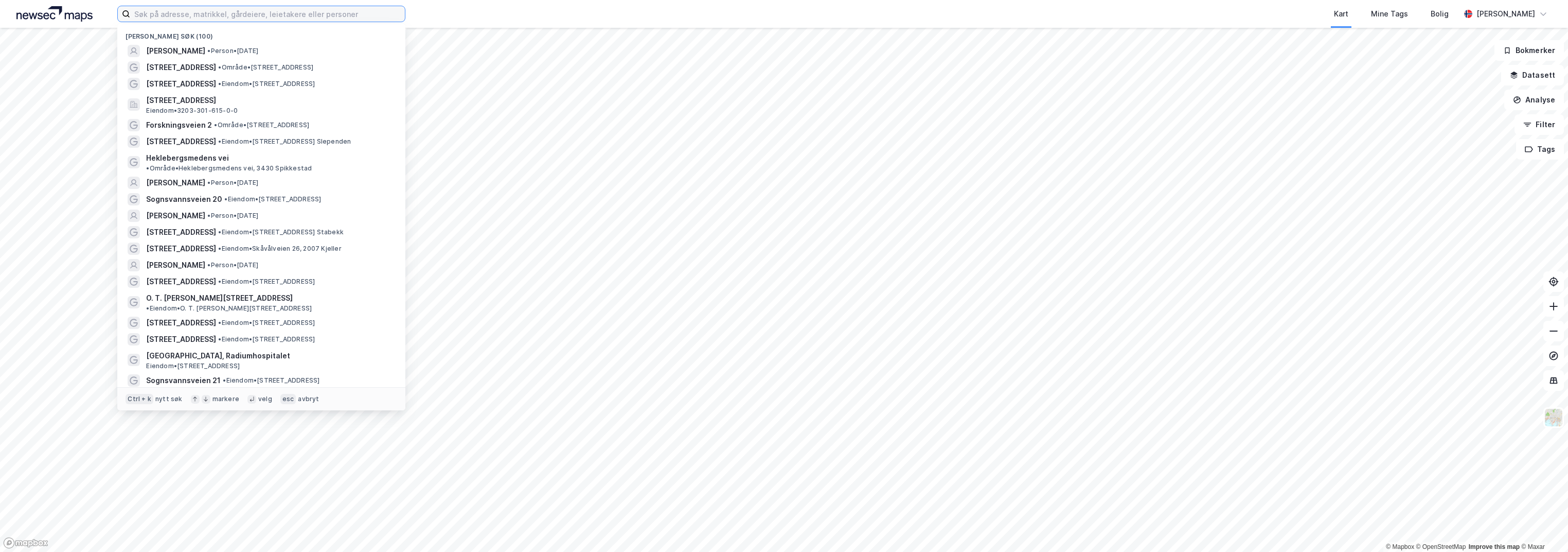
click at [169, 9] on input at bounding box center [267, 14] width 275 height 16
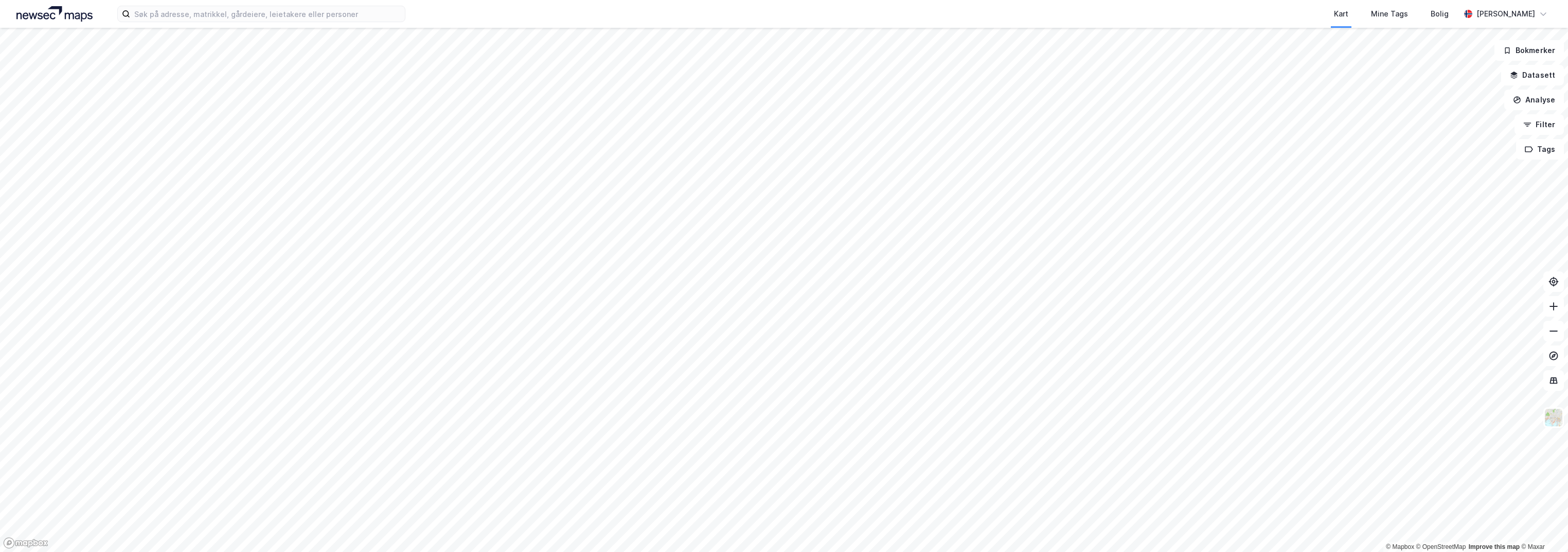
click at [429, 8] on div "Kart Mine Tags Bolig [PERSON_NAME]" at bounding box center [784, 14] width 1568 height 28
